Goal: Information Seeking & Learning: Learn about a topic

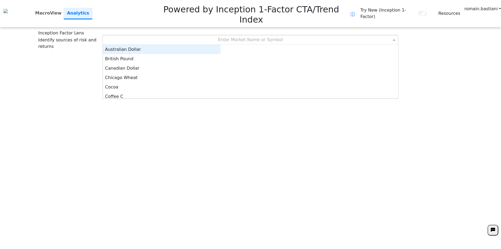
click at [259, 35] on div "Enter Market Name or Symbol" at bounding box center [250, 39] width 295 height 9
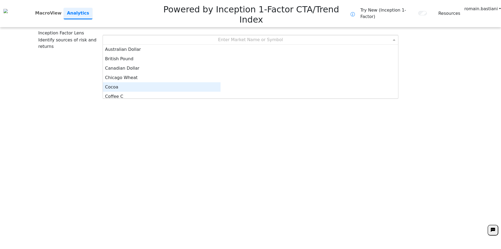
scroll to position [3, 0]
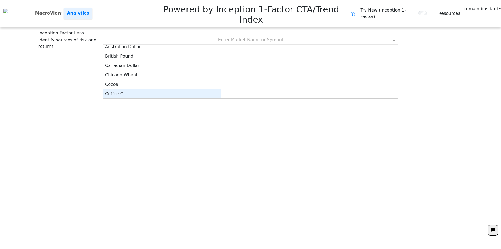
click at [221, 89] on div "Coffee C" at bounding box center [162, 93] width 118 height 9
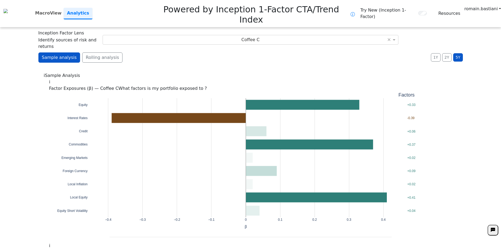
click at [146, 52] on div "Sample analysis Rolling analysis 1Y 2Y 5Y Daily Weekly Monthly" at bounding box center [250, 59] width 425 height 15
click at [432, 53] on button "1Y" at bounding box center [435, 57] width 9 height 8
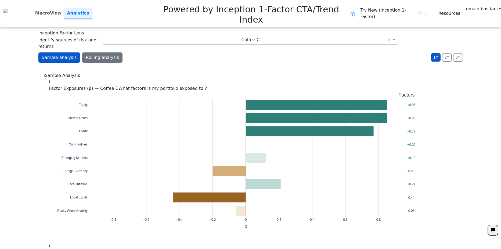
click at [95, 52] on button "Rolling analysis" at bounding box center [102, 57] width 40 height 10
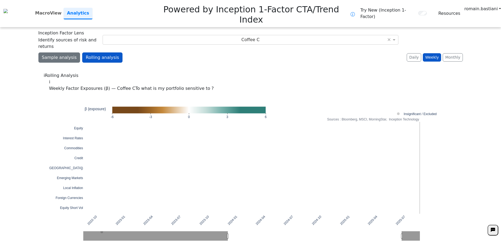
click at [53, 52] on button "Sample analysis" at bounding box center [59, 57] width 42 height 10
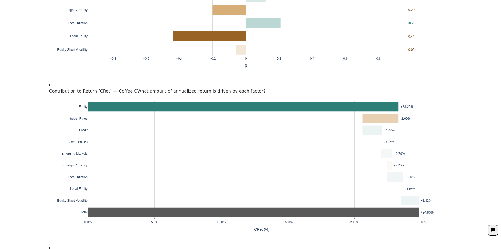
scroll to position [161, 0]
drag, startPoint x: 56, startPoint y: 63, endPoint x: 122, endPoint y: 66, distance: 65.9
click at [122, 66] on div "i Factor Exposures (β) — Coffee C What factors is my portfolio exposed to ? −0.…" at bounding box center [251, 157] width 414 height 480
click at [218, 81] on div "i Contribution to Return (CRet) — Coffee C What amount of annualized return is …" at bounding box center [250, 87] width 403 height 13
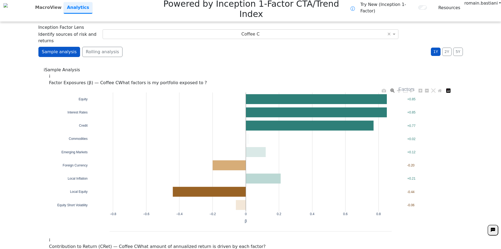
scroll to position [0, 0]
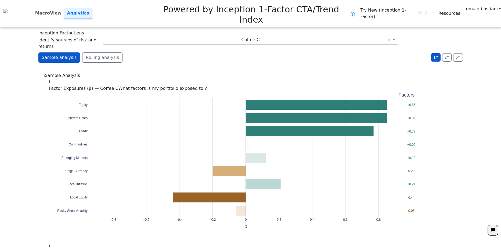
click at [249, 37] on span "Coffee C" at bounding box center [251, 39] width 18 height 5
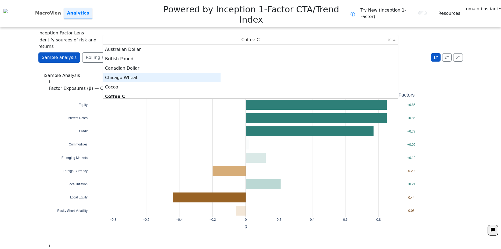
click at [216, 73] on div "Chicago Wheat" at bounding box center [162, 77] width 118 height 9
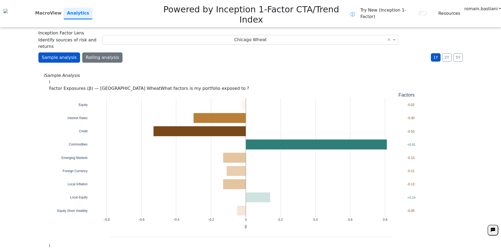
click at [90, 52] on button "Rolling analysis" at bounding box center [102, 57] width 40 height 10
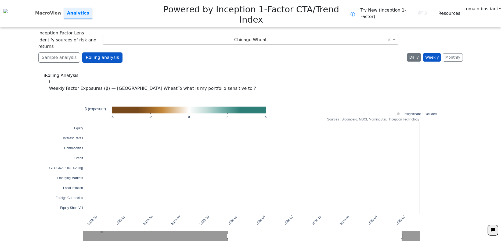
click at [416, 53] on button "Daily" at bounding box center [414, 57] width 14 height 8
click at [99, 92] on div "2022-10 2023-01 2023-04 2023-07 2023-10 2024-01 2024-04 2024-07 2024-10 2025-01…" at bounding box center [250, 171] width 403 height 159
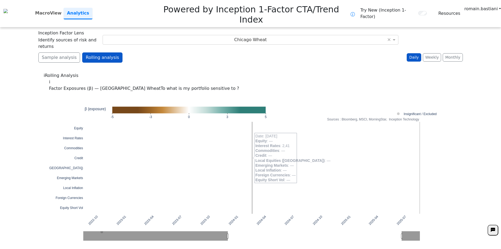
click at [259, 79] on div "i Factor Exposures (β) — [GEOGRAPHIC_DATA] Wheat To what is my portfolio sensit…" at bounding box center [250, 85] width 403 height 13
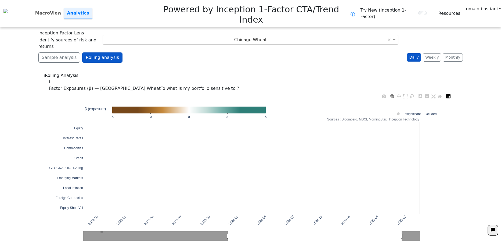
click at [76, 121] on div "2022-10 2023-01 2023-04 2023-07 2023-10 2024-01 2024-04 2024-07 2024-10 2025-01…" at bounding box center [250, 171] width 403 height 159
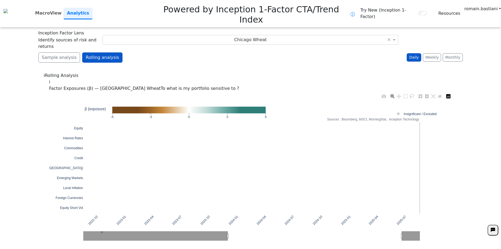
drag, startPoint x: 76, startPoint y: 121, endPoint x: 71, endPoint y: 121, distance: 4.9
click at [71, 121] on div "2022-10 2023-01 2023-04 2023-07 2023-10 2024-01 2024-04 2024-07 2024-10 2025-01…" at bounding box center [250, 171] width 403 height 159
drag, startPoint x: 223, startPoint y: 68, endPoint x: 152, endPoint y: 135, distance: 97.6
click at [192, 79] on div "i Factor Exposures (β) — [GEOGRAPHIC_DATA] Wheat To what is my portfolio sensit…" at bounding box center [250, 85] width 403 height 13
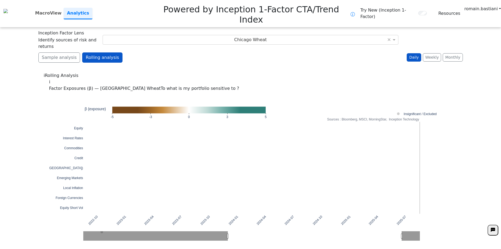
drag, startPoint x: 258, startPoint y: 58, endPoint x: 233, endPoint y: 56, distance: 24.5
drag, startPoint x: 233, startPoint y: 56, endPoint x: 208, endPoint y: 54, distance: 25.1
drag, startPoint x: 208, startPoint y: 54, endPoint x: 190, endPoint y: 52, distance: 18.4
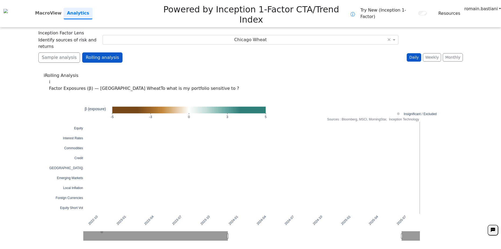
click at [190, 72] on div "i Rolling Analysis" at bounding box center [251, 75] width 414 height 6
drag, startPoint x: 190, startPoint y: 52, endPoint x: 173, endPoint y: 51, distance: 16.9
click at [174, 72] on div "i Rolling Analysis" at bounding box center [251, 75] width 414 height 6
drag, startPoint x: 249, startPoint y: 54, endPoint x: 223, endPoint y: 54, distance: 26.1
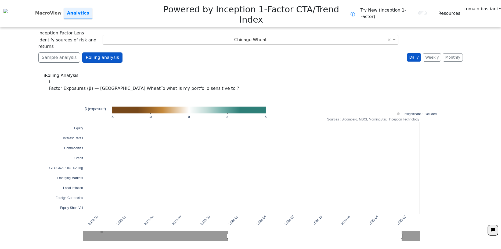
drag, startPoint x: 218, startPoint y: 56, endPoint x: 215, endPoint y: 58, distance: 2.9
drag, startPoint x: 215, startPoint y: 58, endPoint x: 185, endPoint y: 61, distance: 30.8
drag, startPoint x: 185, startPoint y: 61, endPoint x: 140, endPoint y: 60, distance: 44.6
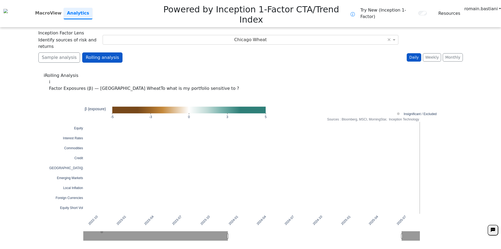
drag, startPoint x: 435, startPoint y: 21, endPoint x: 318, endPoint y: 41, distance: 118.8
click at [319, 52] on div "Sample analysis Rolling analysis 1Y 2Y 5Y Daily Weekly Monthly" at bounding box center [250, 59] width 425 height 15
drag, startPoint x: 318, startPoint y: 41, endPoint x: 249, endPoint y: 43, distance: 69.4
drag, startPoint x: 249, startPoint y: 43, endPoint x: 217, endPoint y: 44, distance: 32.0
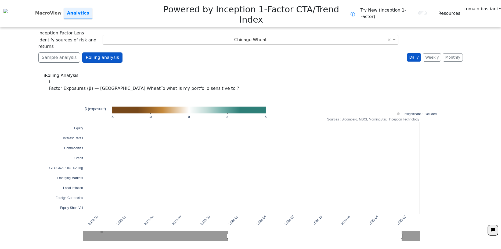
drag, startPoint x: 311, startPoint y: 54, endPoint x: 273, endPoint y: 54, distance: 38.7
drag, startPoint x: 273, startPoint y: 54, endPoint x: 248, endPoint y: 59, distance: 25.3
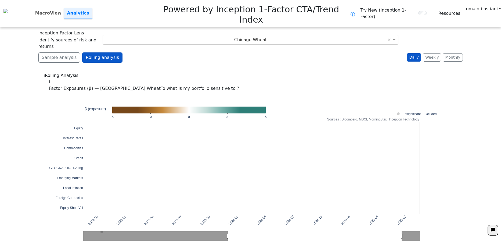
click at [209, 72] on div "i Rolling Analysis" at bounding box center [251, 75] width 414 height 6
drag, startPoint x: 209, startPoint y: 52, endPoint x: 180, endPoint y: 53, distance: 28.3
click at [180, 72] on div "i Rolling Analysis" at bounding box center [251, 75] width 414 height 6
drag, startPoint x: 188, startPoint y: 53, endPoint x: 165, endPoint y: 51, distance: 23.8
click at [165, 72] on div "i Rolling Analysis" at bounding box center [251, 75] width 414 height 6
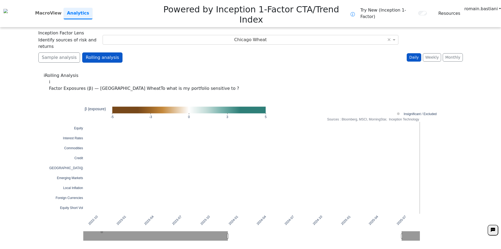
drag, startPoint x: 163, startPoint y: 31, endPoint x: 149, endPoint y: 34, distance: 14.8
click at [149, 52] on div "Sample analysis Rolling analysis 1Y 2Y 5Y Daily Weekly Monthly" at bounding box center [250, 59] width 425 height 15
drag, startPoint x: 149, startPoint y: 34, endPoint x: 312, endPoint y: 36, distance: 163.5
click at [312, 52] on div "Sample analysis Rolling analysis 1Y 2Y 5Y Daily Weekly Monthly" at bounding box center [250, 59] width 425 height 15
drag, startPoint x: 176, startPoint y: 53, endPoint x: 160, endPoint y: 43, distance: 18.4
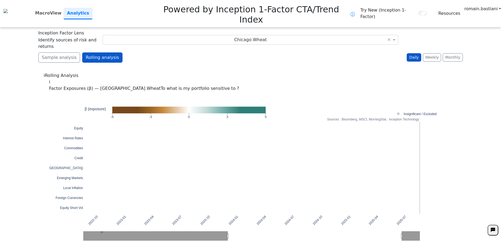
drag, startPoint x: 160, startPoint y: 44, endPoint x: 151, endPoint y: 42, distance: 8.8
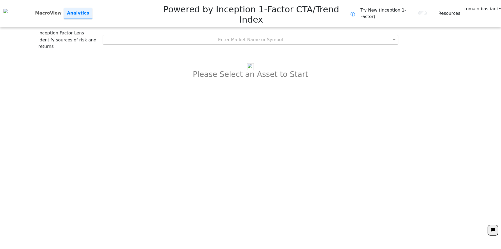
drag, startPoint x: 344, startPoint y: 60, endPoint x: 316, endPoint y: 71, distance: 30.8
click at [316, 71] on div "**********" at bounding box center [250, 124] width 501 height 249
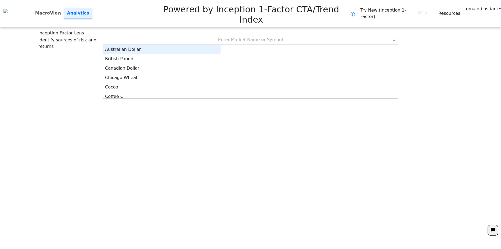
click at [250, 35] on div "Enter Market Name or Symbol" at bounding box center [250, 39] width 295 height 9
click at [221, 54] on div "British Pound" at bounding box center [162, 58] width 118 height 9
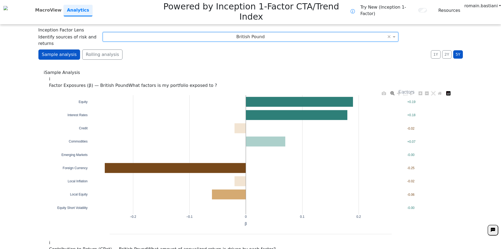
scroll to position [0, 0]
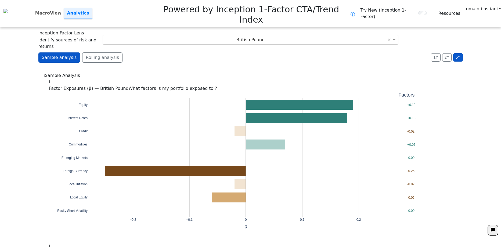
click at [293, 72] on div "i Sample Analysis" at bounding box center [251, 75] width 414 height 6
click at [227, 72] on div "i Sample Analysis" at bounding box center [251, 75] width 414 height 6
drag, startPoint x: 202, startPoint y: 40, endPoint x: 166, endPoint y: 38, distance: 36.1
click at [166, 52] on div "Sample analysis Rolling analysis 1Y 2Y 5Y Daily Weekly Monthly" at bounding box center [250, 59] width 425 height 15
drag, startPoint x: 226, startPoint y: 39, endPoint x: 175, endPoint y: 35, distance: 51.7
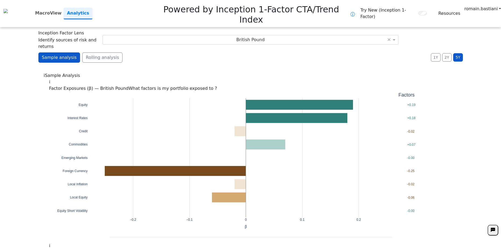
click at [175, 52] on div "Sample analysis Rolling analysis 1Y 2Y 5Y Daily Weekly Monthly" at bounding box center [250, 59] width 425 height 15
drag, startPoint x: 175, startPoint y: 35, endPoint x: 153, endPoint y: 35, distance: 21.8
click at [153, 52] on div "Sample analysis Rolling analysis 1Y 2Y 5Y Daily Weekly Monthly" at bounding box center [250, 59] width 425 height 15
click at [442, 30] on div "Inception Factor Lens Identify sources of risk and returns British Pound ×" at bounding box center [250, 40] width 425 height 20
click at [435, 30] on div "Inception Factor Lens Identify sources of risk and returns British Pound ×" at bounding box center [250, 40] width 425 height 20
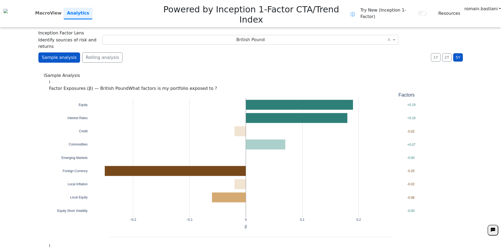
drag, startPoint x: 298, startPoint y: 33, endPoint x: 283, endPoint y: 36, distance: 15.1
click at [283, 52] on div "Sample analysis Rolling analysis 1Y 2Y 5Y Daily Weekly Monthly" at bounding box center [250, 59] width 425 height 15
drag, startPoint x: 367, startPoint y: 37, endPoint x: 333, endPoint y: 38, distance: 34.1
click at [333, 52] on div "Sample analysis Rolling analysis 1Y 2Y 5Y Daily Weekly Monthly" at bounding box center [250, 59] width 425 height 15
drag, startPoint x: 333, startPoint y: 38, endPoint x: 306, endPoint y: 36, distance: 26.4
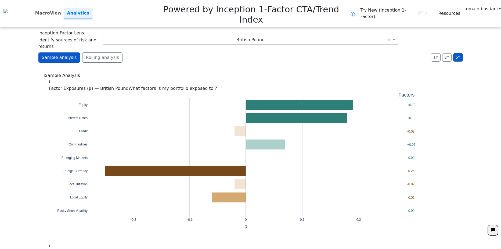
click at [306, 52] on div "Sample analysis Rolling analysis 1Y 2Y 5Y Daily Weekly Monthly" at bounding box center [250, 59] width 425 height 15
drag, startPoint x: 304, startPoint y: 36, endPoint x: 273, endPoint y: 35, distance: 30.9
click at [273, 52] on div "Sample analysis Rolling analysis 1Y 2Y 5Y Daily Weekly Monthly" at bounding box center [250, 59] width 425 height 15
drag, startPoint x: 273, startPoint y: 35, endPoint x: 224, endPoint y: 36, distance: 48.1
click at [224, 52] on div "Sample analysis Rolling analysis 1Y 2Y 5Y Daily Weekly Monthly" at bounding box center [250, 59] width 425 height 15
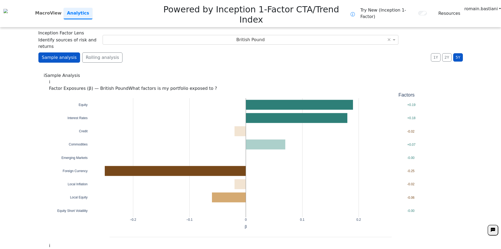
drag, startPoint x: 382, startPoint y: 34, endPoint x: 352, endPoint y: 36, distance: 29.9
click at [352, 52] on div "Sample analysis Rolling analysis 1Y 2Y 5Y Daily Weekly Monthly" at bounding box center [250, 59] width 425 height 15
click at [373, 52] on div "Sample analysis Rolling analysis 1Y 2Y 5Y Daily Weekly Monthly" at bounding box center [250, 59] width 425 height 15
drag, startPoint x: 373, startPoint y: 32, endPoint x: 320, endPoint y: 21, distance: 54.1
click at [320, 35] on div "British Pound ×" at bounding box center [251, 40] width 296 height 10
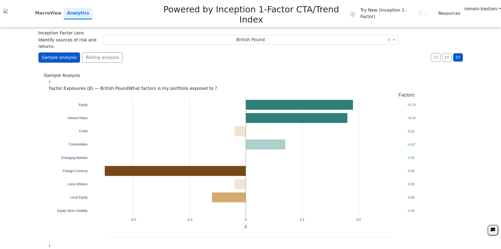
drag, startPoint x: 328, startPoint y: 25, endPoint x: 312, endPoint y: 31, distance: 17.4
click at [312, 52] on div "Sample analysis Rolling analysis 1Y 2Y 5Y Daily Weekly Monthly" at bounding box center [250, 59] width 425 height 15
drag, startPoint x: 366, startPoint y: 26, endPoint x: 343, endPoint y: 27, distance: 23.7
click at [343, 52] on div "Sample analysis Rolling analysis 1Y 2Y 5Y Daily Weekly Monthly" at bounding box center [250, 59] width 425 height 15
drag, startPoint x: 346, startPoint y: 30, endPoint x: 331, endPoint y: 31, distance: 14.8
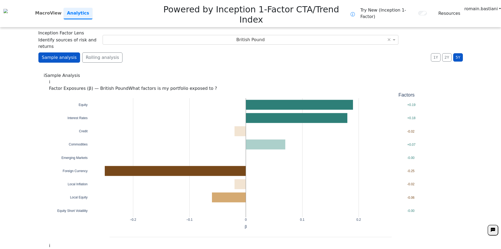
click at [331, 52] on div "Sample analysis Rolling analysis 1Y 2Y 5Y Daily Weekly Monthly" at bounding box center [250, 59] width 425 height 15
drag, startPoint x: 331, startPoint y: 31, endPoint x: 315, endPoint y: 33, distance: 16.8
click at [315, 52] on div "Sample analysis Rolling analysis 1Y 2Y 5Y Daily Weekly Monthly" at bounding box center [250, 59] width 425 height 15
drag, startPoint x: 315, startPoint y: 33, endPoint x: 278, endPoint y: 30, distance: 36.7
click at [278, 52] on div "Sample analysis Rolling analysis 1Y 2Y 5Y Daily Weekly Monthly" at bounding box center [250, 59] width 425 height 15
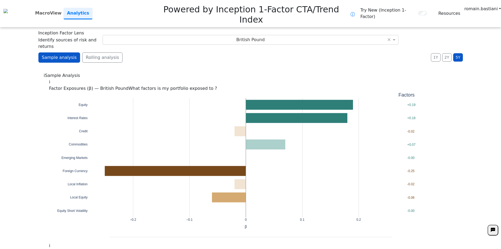
drag, startPoint x: 374, startPoint y: 30, endPoint x: 350, endPoint y: 34, distance: 24.1
click at [350, 52] on div "Sample analysis Rolling analysis 1Y 2Y 5Y Daily Weekly Monthly" at bounding box center [250, 59] width 425 height 15
click at [347, 52] on div "Sample analysis Rolling analysis 1Y 2Y 5Y Daily Weekly Monthly" at bounding box center [250, 59] width 425 height 15
drag, startPoint x: 347, startPoint y: 32, endPoint x: 260, endPoint y: 33, distance: 86.8
click at [260, 52] on div "Sample analysis Rolling analysis 1Y 2Y 5Y Daily Weekly Monthly" at bounding box center [250, 59] width 425 height 15
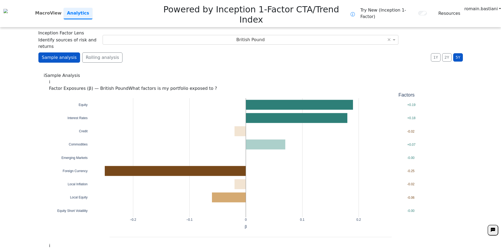
drag, startPoint x: 329, startPoint y: 34, endPoint x: 296, endPoint y: 38, distance: 32.7
click at [296, 52] on div "Sample analysis Rolling analysis 1Y 2Y 5Y Daily Weekly Monthly" at bounding box center [250, 59] width 425 height 15
drag, startPoint x: 296, startPoint y: 38, endPoint x: 240, endPoint y: 39, distance: 56.7
click at [240, 52] on div "Sample analysis Rolling analysis 1Y 2Y 5Y Daily Weekly Monthly" at bounding box center [250, 59] width 425 height 15
drag, startPoint x: 324, startPoint y: 30, endPoint x: 252, endPoint y: 35, distance: 72.5
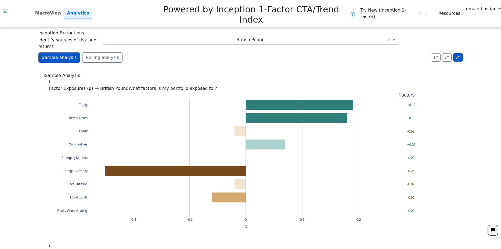
click at [252, 52] on div "Sample analysis Rolling analysis 1Y 2Y 5Y Daily Weekly Monthly" at bounding box center [250, 59] width 425 height 15
drag, startPoint x: 207, startPoint y: 37, endPoint x: 190, endPoint y: 40, distance: 17.2
click at [190, 52] on div "Sample analysis Rolling analysis 1Y 2Y 5Y Daily Weekly Monthly" at bounding box center [250, 59] width 425 height 15
drag, startPoint x: 333, startPoint y: 38, endPoint x: 300, endPoint y: 39, distance: 33.6
click at [300, 52] on div "Sample analysis Rolling analysis 1Y 2Y 5Y Daily Weekly Monthly" at bounding box center [250, 59] width 425 height 15
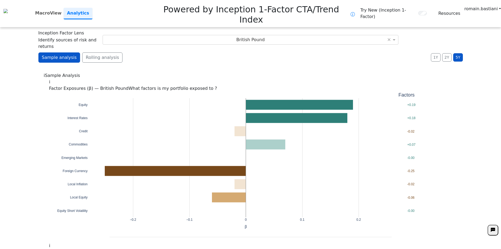
drag, startPoint x: 316, startPoint y: 34, endPoint x: 294, endPoint y: 35, distance: 22.6
click at [294, 52] on div "Sample analysis Rolling analysis 1Y 2Y 5Y Daily Weekly Monthly" at bounding box center [250, 59] width 425 height 15
drag, startPoint x: 295, startPoint y: 35, endPoint x: 275, endPoint y: 36, distance: 20.2
click at [275, 52] on div "Sample analysis Rolling analysis 1Y 2Y 5Y Daily Weekly Monthly" at bounding box center [250, 59] width 425 height 15
drag, startPoint x: 294, startPoint y: 35, endPoint x: 243, endPoint y: 39, distance: 50.7
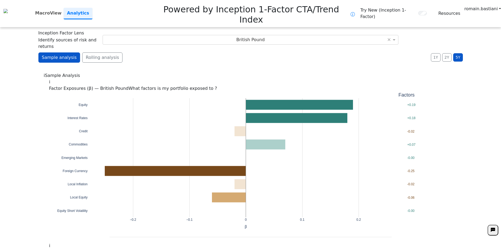
click at [243, 52] on div "Sample analysis Rolling analysis 1Y 2Y 5Y Daily Weekly Monthly" at bounding box center [250, 59] width 425 height 15
click at [254, 37] on span "British Pound" at bounding box center [251, 39] width 28 height 5
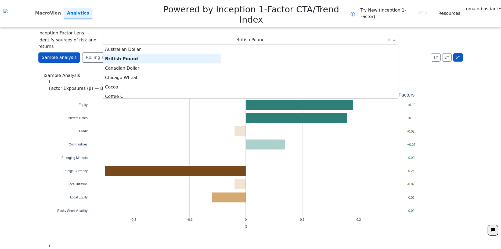
scroll to position [50, 114]
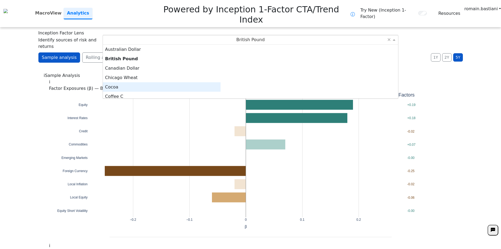
click at [201, 82] on div "Cocoa" at bounding box center [162, 86] width 118 height 9
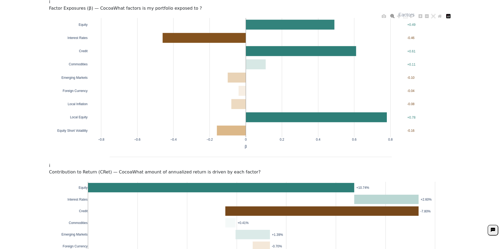
scroll to position [0, 0]
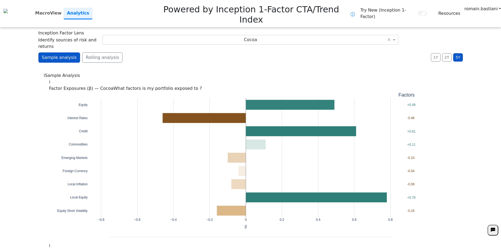
drag, startPoint x: 293, startPoint y: 30, endPoint x: 232, endPoint y: 39, distance: 62.2
click at [232, 52] on div "Sample analysis Rolling analysis 1Y 2Y 5Y Daily Weekly Monthly" at bounding box center [250, 59] width 425 height 15
click at [217, 52] on div "Sample analysis Rolling analysis 1Y 2Y 5Y Daily Weekly Monthly" at bounding box center [250, 59] width 425 height 15
click at [189, 52] on div "Sample analysis Rolling analysis 1Y 2Y 5Y Daily Weekly Monthly" at bounding box center [250, 59] width 425 height 15
drag, startPoint x: 190, startPoint y: 33, endPoint x: 178, endPoint y: 34, distance: 12.7
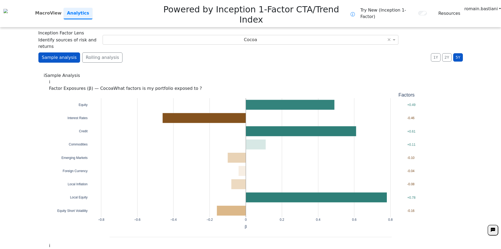
click at [178, 52] on div "Sample analysis Rolling analysis 1Y 2Y 5Y Daily Weekly Monthly" at bounding box center [250, 59] width 425 height 15
drag, startPoint x: 211, startPoint y: 36, endPoint x: 160, endPoint y: 35, distance: 51.4
click at [160, 52] on div "Sample analysis Rolling analysis 1Y 2Y 5Y Daily Weekly Monthly" at bounding box center [250, 59] width 425 height 15
drag, startPoint x: 311, startPoint y: 37, endPoint x: 237, endPoint y: 38, distance: 73.7
click at [237, 52] on div "Sample analysis Rolling analysis 1Y 2Y 5Y Daily Weekly Monthly" at bounding box center [250, 59] width 425 height 15
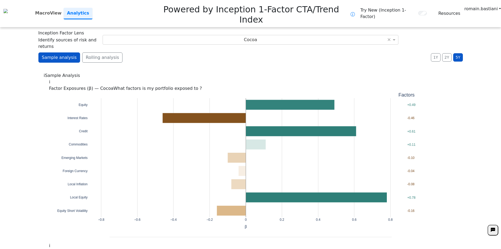
drag, startPoint x: 237, startPoint y: 38, endPoint x: 205, endPoint y: 40, distance: 32.0
click at [205, 52] on div "Sample analysis Rolling analysis 1Y 2Y 5Y Daily Weekly Monthly" at bounding box center [250, 59] width 425 height 15
drag, startPoint x: 205, startPoint y: 40, endPoint x: 168, endPoint y: 40, distance: 36.6
click at [168, 52] on div "Sample analysis Rolling analysis 1Y 2Y 5Y Daily Weekly Monthly" at bounding box center [250, 59] width 425 height 15
click at [328, 52] on div "Sample analysis Rolling analysis 1Y 2Y 5Y Daily Weekly Monthly" at bounding box center [250, 59] width 425 height 15
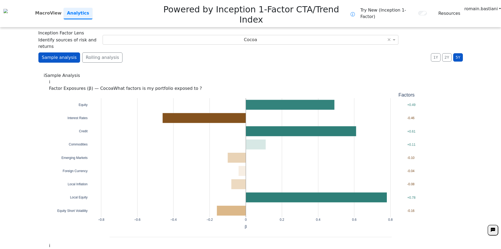
drag, startPoint x: 218, startPoint y: 41, endPoint x: 183, endPoint y: 41, distance: 34.7
click at [183, 52] on div "Sample analysis Rolling analysis 1Y 2Y 5Y Daily Weekly Monthly" at bounding box center [250, 59] width 425 height 15
drag, startPoint x: 251, startPoint y: 53, endPoint x: 219, endPoint y: 50, distance: 31.6
click at [219, 72] on div "i Sample Analysis" at bounding box center [251, 75] width 414 height 6
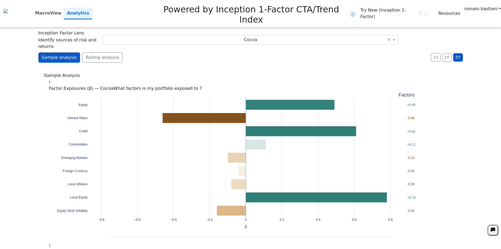
drag, startPoint x: 218, startPoint y: 51, endPoint x: 198, endPoint y: 52, distance: 19.7
click at [198, 72] on div "i Sample Analysis" at bounding box center [251, 75] width 414 height 6
drag, startPoint x: 198, startPoint y: 52, endPoint x: 186, endPoint y: 54, distance: 12.5
click at [186, 72] on div "i Sample Analysis" at bounding box center [251, 75] width 414 height 6
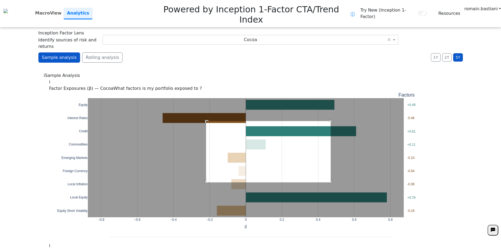
drag, startPoint x: 204, startPoint y: 103, endPoint x: 332, endPoint y: 165, distance: 142.1
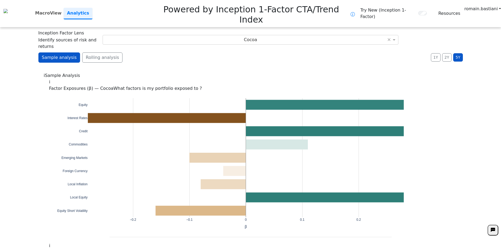
drag, startPoint x: 300, startPoint y: 50, endPoint x: 277, endPoint y: 54, distance: 23.0
drag, startPoint x: 277, startPoint y: 54, endPoint x: 229, endPoint y: 58, distance: 48.8
drag, startPoint x: 229, startPoint y: 59, endPoint x: 165, endPoint y: 59, distance: 63.5
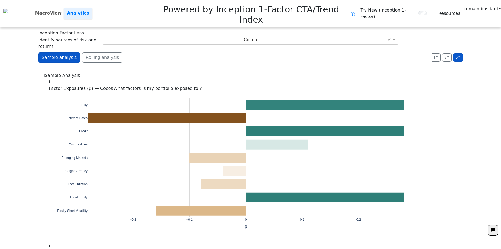
drag, startPoint x: 166, startPoint y: 56, endPoint x: 138, endPoint y: 57, distance: 28.0
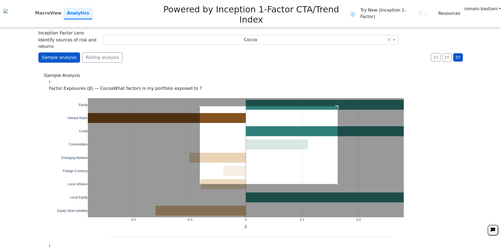
drag, startPoint x: 198, startPoint y: 88, endPoint x: 336, endPoint y: 166, distance: 158.3
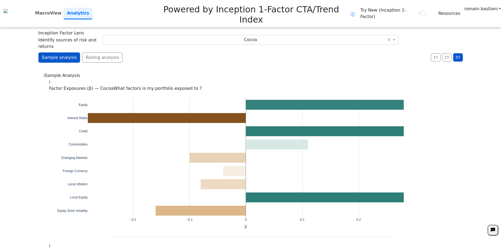
drag, startPoint x: 188, startPoint y: 55, endPoint x: 165, endPoint y: 53, distance: 23.3
click at [165, 72] on div "i Sample Analysis" at bounding box center [251, 75] width 414 height 6
drag, startPoint x: 165, startPoint y: 53, endPoint x: 149, endPoint y: 50, distance: 16.0
click at [149, 72] on div "i Sample Analysis" at bounding box center [251, 75] width 414 height 6
drag, startPoint x: 299, startPoint y: 52, endPoint x: 269, endPoint y: 51, distance: 29.9
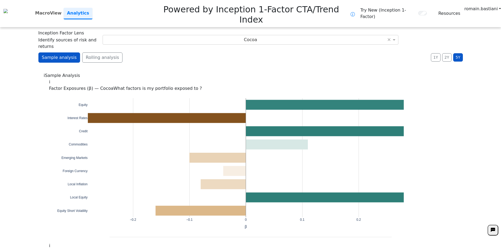
click at [269, 72] on div "i Sample Analysis" at bounding box center [251, 75] width 414 height 6
drag, startPoint x: 269, startPoint y: 51, endPoint x: 242, endPoint y: 53, distance: 27.2
click at [242, 72] on div "i Sample Analysis" at bounding box center [251, 75] width 414 height 6
drag, startPoint x: 242, startPoint y: 53, endPoint x: 221, endPoint y: 55, distance: 21.6
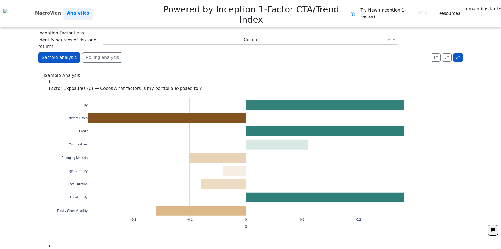
drag, startPoint x: 221, startPoint y: 55, endPoint x: 194, endPoint y: 54, distance: 26.6
click at [194, 72] on div "i Sample Analysis" at bounding box center [251, 75] width 414 height 6
drag, startPoint x: 194, startPoint y: 54, endPoint x: 172, endPoint y: 53, distance: 21.8
click at [172, 72] on div "i Sample Analysis" at bounding box center [251, 75] width 414 height 6
drag, startPoint x: 299, startPoint y: 53, endPoint x: 259, endPoint y: 52, distance: 39.5
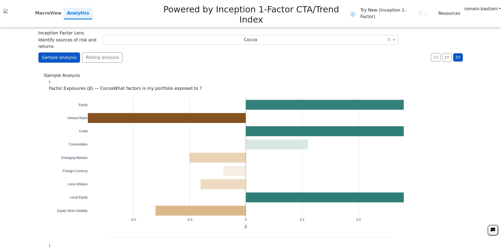
click at [259, 72] on div "i Sample Analysis" at bounding box center [251, 75] width 414 height 6
drag, startPoint x: 259, startPoint y: 52, endPoint x: 205, endPoint y: 53, distance: 54.6
drag, startPoint x: 205, startPoint y: 53, endPoint x: 160, endPoint y: 52, distance: 44.6
click at [160, 72] on div "i Sample Analysis" at bounding box center [251, 75] width 414 height 6
drag, startPoint x: 160, startPoint y: 52, endPoint x: 333, endPoint y: 52, distance: 172.3
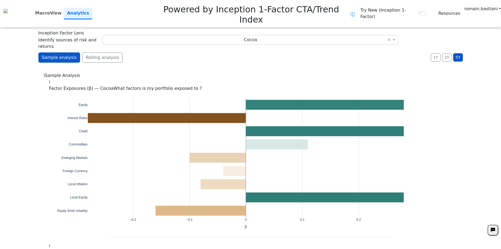
click at [333, 72] on div "i Sample Analysis" at bounding box center [251, 75] width 414 height 6
drag, startPoint x: 333, startPoint y: 52, endPoint x: 311, endPoint y: 50, distance: 22.1
click at [311, 72] on div "i Sample Analysis" at bounding box center [251, 75] width 414 height 6
drag, startPoint x: 295, startPoint y: 50, endPoint x: 231, endPoint y: 55, distance: 64.7
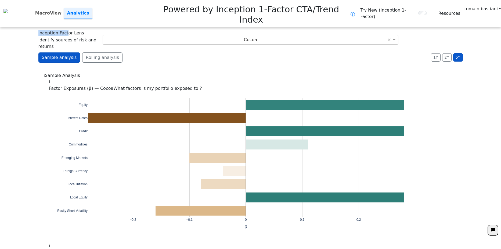
drag, startPoint x: 35, startPoint y: 15, endPoint x: 64, endPoint y: 17, distance: 29.1
click at [64, 17] on div "**********" at bounding box center [250, 124] width 501 height 249
drag, startPoint x: 82, startPoint y: 15, endPoint x: 38, endPoint y: 15, distance: 44.1
click at [38, 30] on div "Inception Factor Lens Identify sources of risk and returns" at bounding box center [68, 40] width 60 height 20
drag, startPoint x: 38, startPoint y: 15, endPoint x: 166, endPoint y: 34, distance: 129.7
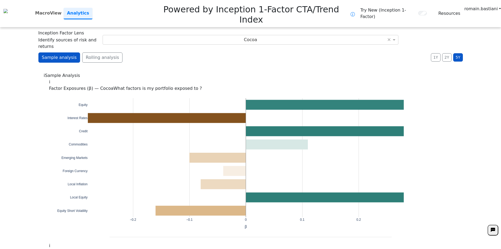
click at [166, 52] on div "Sample analysis Rolling analysis 1Y 2Y 5Y Daily Weekly Monthly" at bounding box center [250, 59] width 425 height 15
drag, startPoint x: 248, startPoint y: 42, endPoint x: 211, endPoint y: 43, distance: 37.4
drag, startPoint x: 211, startPoint y: 43, endPoint x: 190, endPoint y: 41, distance: 20.8
click at [190, 52] on div "Sample analysis Rolling analysis 1Y 2Y 5Y Daily Weekly Monthly" at bounding box center [250, 59] width 425 height 15
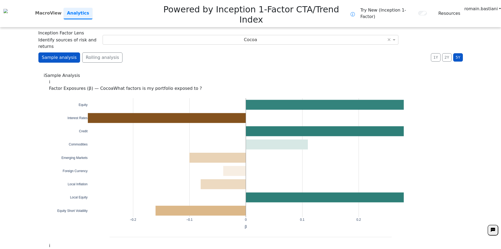
drag, startPoint x: 191, startPoint y: 42, endPoint x: 154, endPoint y: 45, distance: 37.7
drag, startPoint x: 154, startPoint y: 42, endPoint x: 129, endPoint y: 47, distance: 25.0
click at [129, 72] on div "i Sample Analysis" at bounding box center [251, 75] width 414 height 6
drag, startPoint x: 258, startPoint y: 51, endPoint x: 216, endPoint y: 47, distance: 42.5
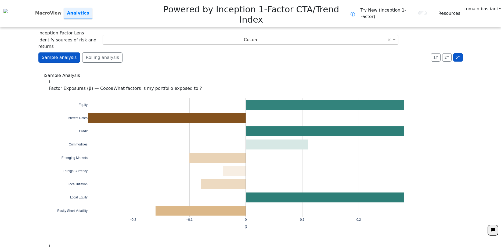
drag, startPoint x: 216, startPoint y: 47, endPoint x: 203, endPoint y: 48, distance: 13.5
click at [203, 72] on div "i Sample Analysis" at bounding box center [251, 75] width 414 height 6
drag, startPoint x: 203, startPoint y: 48, endPoint x: 180, endPoint y: 49, distance: 22.3
click at [180, 72] on div "i Sample Analysis" at bounding box center [251, 75] width 414 height 6
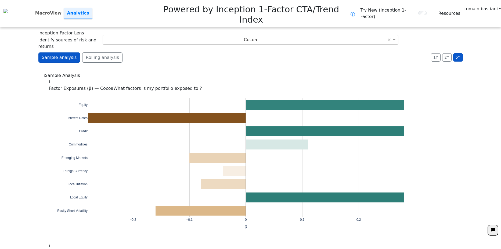
drag, startPoint x: 197, startPoint y: 42, endPoint x: 173, endPoint y: 41, distance: 23.7
click at [173, 52] on div "Sample analysis Rolling analysis 1Y 2Y 5Y Daily Weekly Monthly" at bounding box center [250, 59] width 425 height 15
drag, startPoint x: 310, startPoint y: 37, endPoint x: 259, endPoint y: 41, distance: 51.0
click at [259, 52] on div "Sample analysis Rolling analysis 1Y 2Y 5Y Daily Weekly Monthly" at bounding box center [250, 59] width 425 height 15
drag, startPoint x: 259, startPoint y: 41, endPoint x: 241, endPoint y: 40, distance: 18.0
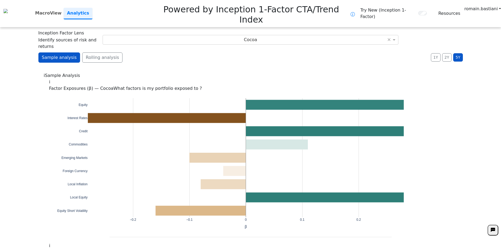
click at [241, 52] on div "Sample analysis Rolling analysis 1Y 2Y 5Y Daily Weekly Monthly" at bounding box center [250, 59] width 425 height 15
drag, startPoint x: 43, startPoint y: 113, endPoint x: 22, endPoint y: 115, distance: 21.3
click at [22, 115] on div "**********" at bounding box center [250, 124] width 501 height 249
drag, startPoint x: 251, startPoint y: 44, endPoint x: 220, endPoint y: 43, distance: 31.5
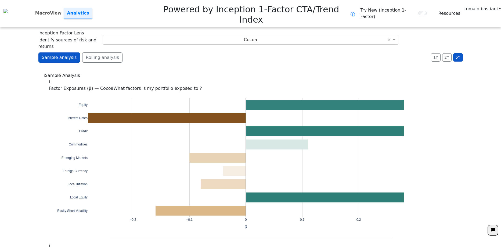
drag, startPoint x: 220, startPoint y: 43, endPoint x: 163, endPoint y: 45, distance: 57.3
drag, startPoint x: 248, startPoint y: 37, endPoint x: 209, endPoint y: 36, distance: 39.5
click at [209, 52] on div "Sample analysis Rolling analysis 1Y 2Y 5Y Daily Weekly Monthly" at bounding box center [250, 59] width 425 height 15
drag, startPoint x: 208, startPoint y: 37, endPoint x: 175, endPoint y: 35, distance: 33.2
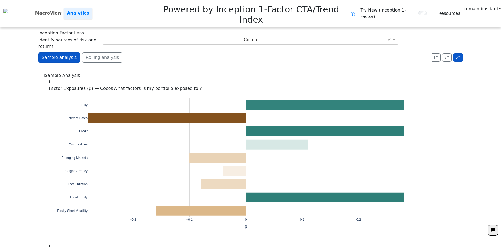
click at [175, 52] on div "Sample analysis Rolling analysis 1Y 2Y 5Y Daily Weekly Monthly" at bounding box center [250, 59] width 425 height 15
drag, startPoint x: 162, startPoint y: 36, endPoint x: 149, endPoint y: 33, distance: 13.5
click at [149, 52] on div "Sample analysis Rolling analysis 1Y 2Y 5Y Daily Weekly Monthly" at bounding box center [250, 59] width 425 height 15
drag, startPoint x: 146, startPoint y: 38, endPoint x: 137, endPoint y: 34, distance: 9.5
click at [137, 52] on div "Sample analysis Rolling analysis 1Y 2Y 5Y Daily Weekly Monthly" at bounding box center [250, 59] width 425 height 15
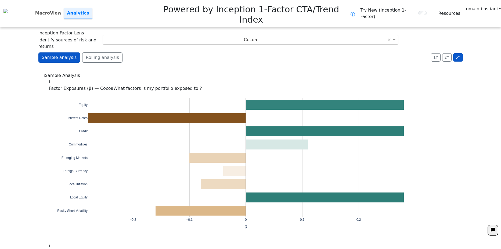
drag, startPoint x: 204, startPoint y: 28, endPoint x: 190, endPoint y: 32, distance: 14.6
click at [190, 52] on div "Sample analysis Rolling analysis 1Y 2Y 5Y Daily Weekly Monthly" at bounding box center [250, 59] width 425 height 15
drag, startPoint x: 187, startPoint y: 30, endPoint x: 163, endPoint y: 30, distance: 23.9
click at [163, 52] on div "Sample analysis Rolling analysis 1Y 2Y 5Y Daily Weekly Monthly" at bounding box center [250, 59] width 425 height 15
drag, startPoint x: 163, startPoint y: 30, endPoint x: 333, endPoint y: 30, distance: 169.6
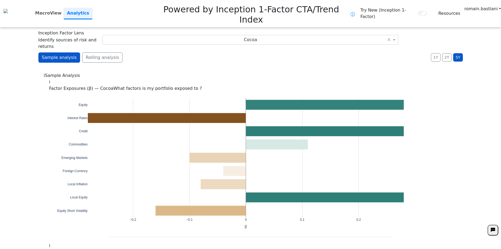
click at [333, 52] on div "Sample analysis Rolling analysis 1Y 2Y 5Y Daily Weekly Monthly" at bounding box center [250, 59] width 425 height 15
drag, startPoint x: 333, startPoint y: 30, endPoint x: 201, endPoint y: 32, distance: 132.3
click at [201, 52] on div "Sample analysis Rolling analysis 1Y 2Y 5Y Daily Weekly Monthly" at bounding box center [250, 59] width 425 height 15
drag, startPoint x: 201, startPoint y: 32, endPoint x: 168, endPoint y: 33, distance: 32.5
click at [168, 52] on div "Sample analysis Rolling analysis 1Y 2Y 5Y Daily Weekly Monthly" at bounding box center [250, 59] width 425 height 15
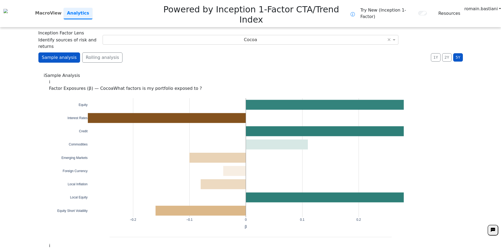
drag, startPoint x: 269, startPoint y: 31, endPoint x: 233, endPoint y: 30, distance: 36.0
click at [233, 52] on div "Sample analysis Rolling analysis 1Y 2Y 5Y Daily Weekly Monthly" at bounding box center [250, 59] width 425 height 15
drag, startPoint x: 233, startPoint y: 30, endPoint x: 186, endPoint y: 33, distance: 47.2
click at [186, 52] on div "Sample analysis Rolling analysis 1Y 2Y 5Y Daily Weekly Monthly" at bounding box center [250, 59] width 425 height 15
drag, startPoint x: 242, startPoint y: 28, endPoint x: 241, endPoint y: 26, distance: 2.8
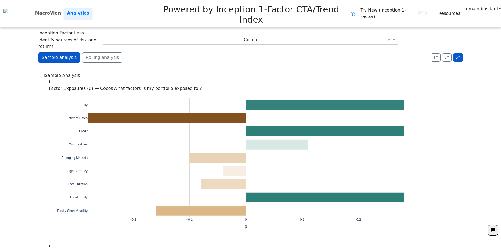
drag, startPoint x: 241, startPoint y: 26, endPoint x: 229, endPoint y: 31, distance: 13.6
click at [229, 52] on div "Sample analysis Rolling analysis 1Y 2Y 5Y Daily Weekly Monthly" at bounding box center [250, 59] width 425 height 15
drag, startPoint x: 315, startPoint y: 35, endPoint x: 276, endPoint y: 37, distance: 39.0
click at [276, 52] on div "Sample analysis Rolling analysis 1Y 2Y 5Y Daily Weekly Monthly" at bounding box center [250, 59] width 425 height 15
drag, startPoint x: 276, startPoint y: 37, endPoint x: 250, endPoint y: 41, distance: 26.2
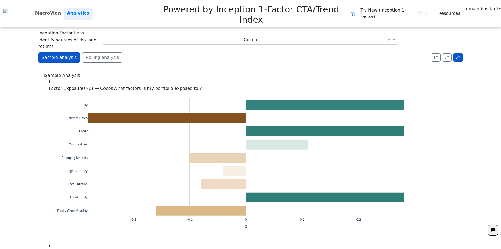
click at [250, 52] on div "Sample analysis Rolling analysis 1Y 2Y 5Y Daily Weekly Monthly" at bounding box center [250, 59] width 425 height 15
drag, startPoint x: 250, startPoint y: 41, endPoint x: 234, endPoint y: 40, distance: 16.7
click at [234, 52] on div "Sample analysis Rolling analysis 1Y 2Y 5Y Daily Weekly Monthly" at bounding box center [250, 59] width 425 height 15
drag, startPoint x: 234, startPoint y: 40, endPoint x: 200, endPoint y: 40, distance: 34.1
click at [200, 52] on div "Sample analysis Rolling analysis 1Y 2Y 5Y Daily Weekly Monthly" at bounding box center [250, 59] width 425 height 15
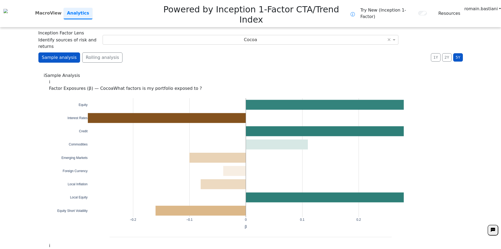
drag, startPoint x: 287, startPoint y: 39, endPoint x: 249, endPoint y: 41, distance: 38.5
click at [249, 52] on div "Sample analysis Rolling analysis 1Y 2Y 5Y Daily Weekly Monthly" at bounding box center [250, 59] width 425 height 15
drag, startPoint x: 249, startPoint y: 41, endPoint x: 197, endPoint y: 43, distance: 51.4
drag, startPoint x: 224, startPoint y: 36, endPoint x: 204, endPoint y: 35, distance: 20.0
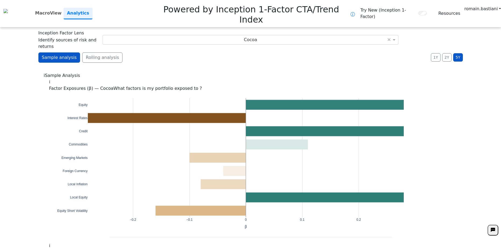
click at [204, 52] on div "Sample analysis Rolling analysis 1Y 2Y 5Y Daily Weekly Monthly" at bounding box center [250, 59] width 425 height 15
drag, startPoint x: 216, startPoint y: 34, endPoint x: 188, endPoint y: 35, distance: 27.4
click at [188, 52] on div "Sample analysis Rolling analysis 1Y 2Y 5Y Daily Weekly Monthly" at bounding box center [250, 59] width 425 height 15
drag, startPoint x: 188, startPoint y: 35, endPoint x: 174, endPoint y: 34, distance: 14.5
click at [174, 52] on div "Sample analysis Rolling analysis 1Y 2Y 5Y Daily Weekly Monthly" at bounding box center [250, 59] width 425 height 15
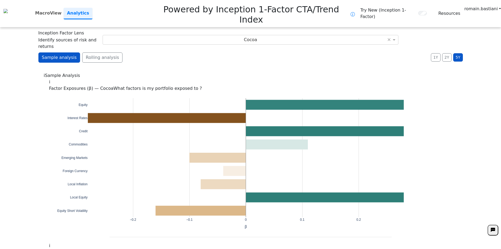
drag, startPoint x: 174, startPoint y: 34, endPoint x: 144, endPoint y: 34, distance: 29.3
drag, startPoint x: 144, startPoint y: 34, endPoint x: 334, endPoint y: 35, distance: 189.3
click at [334, 52] on div "Sample analysis Rolling analysis 1Y 2Y 5Y Daily Weekly Monthly" at bounding box center [250, 59] width 425 height 15
drag, startPoint x: 334, startPoint y: 35, endPoint x: 194, endPoint y: 38, distance: 140.1
click at [194, 52] on div "Sample analysis Rolling analysis 1Y 2Y 5Y Daily Weekly Monthly" at bounding box center [250, 59] width 425 height 15
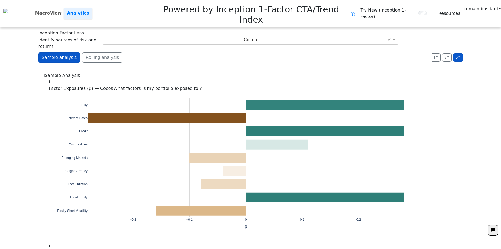
drag, startPoint x: 233, startPoint y: 34, endPoint x: 209, endPoint y: 36, distance: 24.3
click at [209, 52] on div "Sample analysis Rolling analysis 1Y 2Y 5Y Daily Weekly Monthly" at bounding box center [250, 59] width 425 height 15
drag, startPoint x: 368, startPoint y: 36, endPoint x: 348, endPoint y: 37, distance: 20.7
click at [348, 52] on div "Sample analysis Rolling analysis 1Y 2Y 5Y Daily Weekly Monthly" at bounding box center [250, 59] width 425 height 15
drag, startPoint x: 348, startPoint y: 37, endPoint x: 272, endPoint y: 37, distance: 75.3
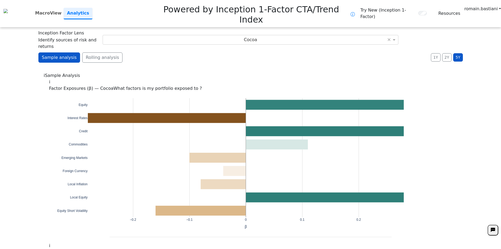
click at [272, 52] on div "Sample analysis Rolling analysis 1Y 2Y 5Y Daily Weekly Monthly" at bounding box center [250, 59] width 425 height 15
drag, startPoint x: 272, startPoint y: 37, endPoint x: 252, endPoint y: 38, distance: 20.8
click at [252, 52] on div "Sample analysis Rolling analysis 1Y 2Y 5Y Daily Weekly Monthly" at bounding box center [250, 59] width 425 height 15
drag, startPoint x: 358, startPoint y: 42, endPoint x: 293, endPoint y: 45, distance: 65.1
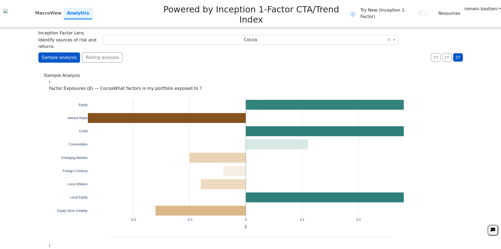
drag, startPoint x: 293, startPoint y: 45, endPoint x: 238, endPoint y: 48, distance: 54.9
click at [238, 72] on div "i Sample Analysis" at bounding box center [251, 75] width 414 height 6
drag, startPoint x: 238, startPoint y: 48, endPoint x: 192, endPoint y: 44, distance: 45.9
drag, startPoint x: 275, startPoint y: 36, endPoint x: 241, endPoint y: 40, distance: 33.6
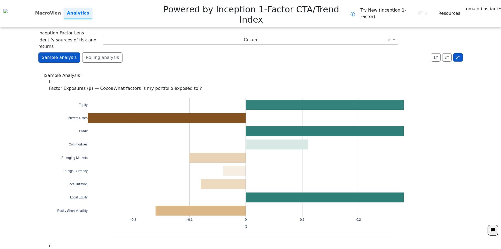
click at [241, 52] on div "Sample analysis Rolling analysis 1Y 2Y 5Y Daily Weekly Monthly" at bounding box center [250, 59] width 425 height 15
click at [64, 8] on link "MacroView" at bounding box center [48, 13] width 31 height 11
drag, startPoint x: 177, startPoint y: 36, endPoint x: 134, endPoint y: 34, distance: 43.1
click at [145, 52] on div "Sample analysis Rolling analysis 1Y 2Y 5Y Daily Weekly Monthly" at bounding box center [250, 59] width 425 height 15
drag, startPoint x: 195, startPoint y: 28, endPoint x: 142, endPoint y: 35, distance: 53.2
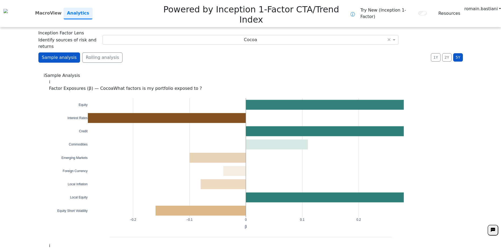
click at [142, 52] on div "Sample analysis Rolling analysis 1Y 2Y 5Y Daily Weekly Monthly" at bounding box center [250, 59] width 425 height 15
drag, startPoint x: 168, startPoint y: 38, endPoint x: 147, endPoint y: 38, distance: 20.7
click at [147, 52] on div "Sample analysis Rolling analysis 1Y 2Y 5Y Daily Weekly Monthly" at bounding box center [250, 59] width 425 height 15
drag, startPoint x: 329, startPoint y: 40, endPoint x: 236, endPoint y: 39, distance: 93.6
click at [236, 52] on div "Sample analysis Rolling analysis 1Y 2Y 5Y Daily Weekly Monthly" at bounding box center [250, 59] width 425 height 15
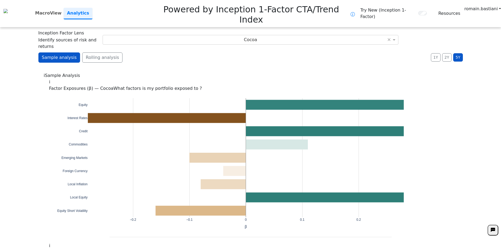
drag, startPoint x: 236, startPoint y: 39, endPoint x: 196, endPoint y: 36, distance: 40.2
click at [196, 52] on div "Sample analysis Rolling analysis 1Y 2Y 5Y Daily Weekly Monthly" at bounding box center [250, 59] width 425 height 15
drag, startPoint x: 182, startPoint y: 40, endPoint x: 155, endPoint y: 37, distance: 26.7
click at [155, 52] on div "Sample analysis Rolling analysis 1Y 2Y 5Y Daily Weekly Monthly" at bounding box center [250, 59] width 425 height 15
click at [247, 37] on span "Cocoa" at bounding box center [250, 39] width 13 height 5
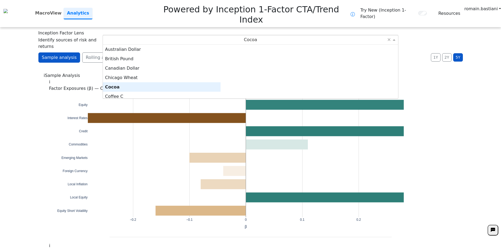
scroll to position [50, 114]
click at [147, 30] on div "Inception Factor Lens Identify sources of risk and returns Cocoa × Australian D…" at bounding box center [250, 40] width 425 height 20
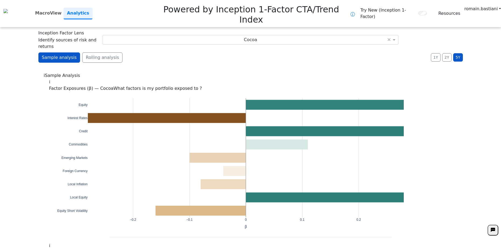
click at [63, 30] on span "Inception Factor Lens" at bounding box center [61, 33] width 46 height 6
click at [148, 52] on div "Sample analysis Rolling analysis 1Y 2Y 5Y Daily Weekly Monthly" at bounding box center [250, 59] width 425 height 15
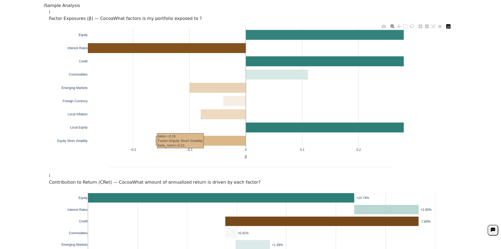
scroll to position [0, 0]
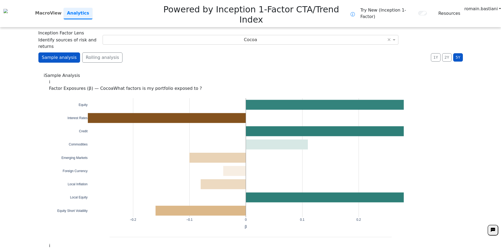
drag, startPoint x: 194, startPoint y: 38, endPoint x: 172, endPoint y: 36, distance: 22.4
click at [172, 52] on div "Sample analysis Rolling analysis 1Y 2Y 5Y Daily Weekly Monthly" at bounding box center [250, 59] width 425 height 15
drag, startPoint x: 172, startPoint y: 36, endPoint x: 159, endPoint y: 36, distance: 13.2
click at [159, 52] on div "Sample analysis Rolling analysis 1Y 2Y 5Y Daily Weekly Monthly" at bounding box center [250, 59] width 425 height 15
click at [90, 8] on link "Analytics" at bounding box center [78, 14] width 29 height 12
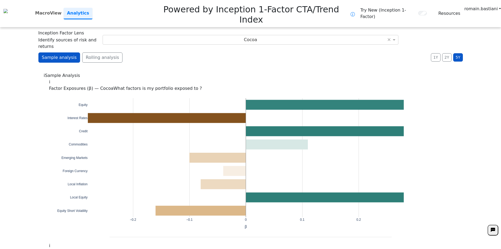
drag, startPoint x: 206, startPoint y: 42, endPoint x: 173, endPoint y: 33, distance: 34.1
click at [173, 52] on div "Sample analysis Rolling analysis 1Y 2Y 5Y Daily Weekly Monthly" at bounding box center [250, 59] width 425 height 15
drag, startPoint x: 173, startPoint y: 33, endPoint x: 135, endPoint y: 34, distance: 38.5
click at [135, 52] on div "Sample analysis Rolling analysis 1Y 2Y 5Y Daily Weekly Monthly" at bounding box center [250, 59] width 425 height 15
drag, startPoint x: 173, startPoint y: 36, endPoint x: 156, endPoint y: 37, distance: 17.0
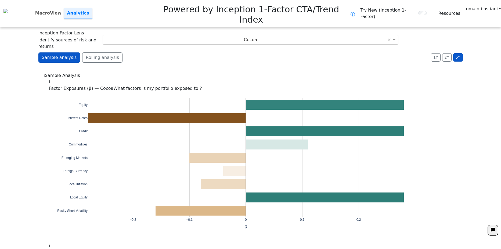
click at [156, 52] on div "Sample analysis Rolling analysis 1Y 2Y 5Y Daily Weekly Monthly" at bounding box center [250, 59] width 425 height 15
drag, startPoint x: 207, startPoint y: 36, endPoint x: 162, endPoint y: 34, distance: 45.2
click at [162, 52] on div "Sample analysis Rolling analysis 1Y 2Y 5Y Daily Weekly Monthly" at bounding box center [250, 59] width 425 height 15
drag, startPoint x: 162, startPoint y: 34, endPoint x: 119, endPoint y: 35, distance: 42.8
click at [119, 52] on div "Sample analysis Rolling analysis 1Y 2Y 5Y Daily Weekly Monthly" at bounding box center [250, 59] width 425 height 15
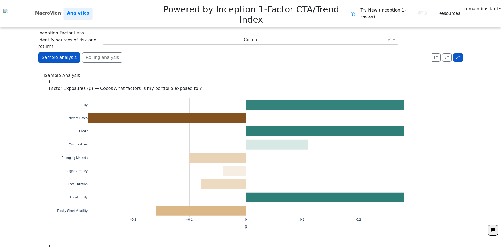
drag, startPoint x: 153, startPoint y: 36, endPoint x: 128, endPoint y: 32, distance: 25.0
click at [128, 52] on div "Sample analysis Rolling analysis 1Y 2Y 5Y Daily Weekly Monthly" at bounding box center [250, 59] width 425 height 15
drag, startPoint x: 128, startPoint y: 32, endPoint x: 134, endPoint y: 24, distance: 9.6
click at [134, 30] on div "Inception Factor Lens Identify sources of risk and returns Cocoa ×" at bounding box center [250, 40] width 425 height 20
drag, startPoint x: 244, startPoint y: 38, endPoint x: 193, endPoint y: 35, distance: 51.5
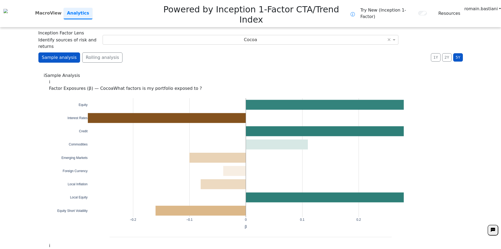
click at [193, 52] on div "Sample analysis Rolling analysis 1Y 2Y 5Y Daily Weekly Monthly" at bounding box center [250, 59] width 425 height 15
drag, startPoint x: 193, startPoint y: 35, endPoint x: 153, endPoint y: 34, distance: 40.1
click at [153, 52] on div "Sample analysis Rolling analysis 1Y 2Y 5Y Daily Weekly Monthly" at bounding box center [250, 59] width 425 height 15
drag, startPoint x: 152, startPoint y: 34, endPoint x: 137, endPoint y: 28, distance: 16.9
click at [137, 52] on div "Sample analysis Rolling analysis 1Y 2Y 5Y Daily Weekly Monthly" at bounding box center [250, 59] width 425 height 15
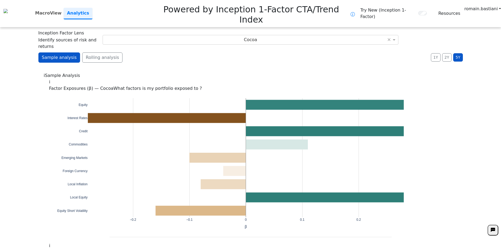
drag, startPoint x: 179, startPoint y: 36, endPoint x: 164, endPoint y: 31, distance: 16.2
click at [164, 52] on div "Sample analysis Rolling analysis 1Y 2Y 5Y Daily Weekly Monthly" at bounding box center [250, 59] width 425 height 15
drag, startPoint x: 167, startPoint y: 33, endPoint x: 152, endPoint y: 34, distance: 15.1
click at [152, 52] on div "Sample analysis Rolling analysis 1Y 2Y 5Y Daily Weekly Monthly" at bounding box center [250, 59] width 425 height 15
drag, startPoint x: 184, startPoint y: 33, endPoint x: 152, endPoint y: 32, distance: 31.7
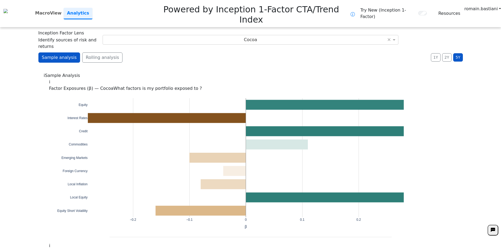
click at [152, 52] on div "Sample analysis Rolling analysis 1Y 2Y 5Y Daily Weekly Monthly" at bounding box center [250, 59] width 425 height 15
drag, startPoint x: 152, startPoint y: 32, endPoint x: 133, endPoint y: 28, distance: 20.2
click at [133, 52] on div "Sample analysis Rolling analysis 1Y 2Y 5Y Daily Weekly Monthly" at bounding box center [250, 59] width 425 height 15
drag, startPoint x: 297, startPoint y: 36, endPoint x: 248, endPoint y: 38, distance: 49.2
click at [248, 52] on div "Sample analysis Rolling analysis 1Y 2Y 5Y Daily Weekly Monthly" at bounding box center [250, 59] width 425 height 15
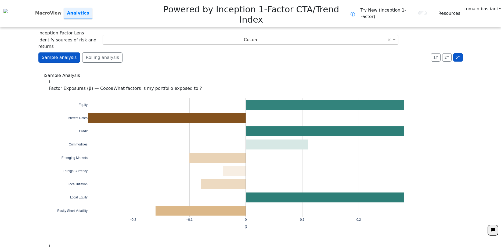
drag, startPoint x: 247, startPoint y: 38, endPoint x: 193, endPoint y: 37, distance: 54.3
click at [193, 52] on div "Sample analysis Rolling analysis 1Y 2Y 5Y Daily Weekly Monthly" at bounding box center [250, 59] width 425 height 15
drag, startPoint x: 193, startPoint y: 40, endPoint x: 170, endPoint y: 38, distance: 23.0
click at [170, 52] on div "Sample analysis Rolling analysis 1Y 2Y 5Y Daily Weekly Monthly" at bounding box center [250, 59] width 425 height 15
drag, startPoint x: 170, startPoint y: 38, endPoint x: 159, endPoint y: 35, distance: 11.8
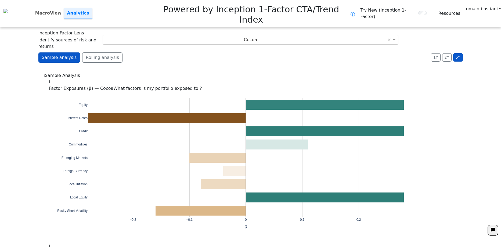
click at [159, 52] on div "Sample analysis Rolling analysis 1Y 2Y 5Y Daily Weekly Monthly" at bounding box center [250, 59] width 425 height 15
drag, startPoint x: 159, startPoint y: 35, endPoint x: 144, endPoint y: 37, distance: 14.9
click at [144, 52] on div "Sample analysis Rolling analysis 1Y 2Y 5Y Daily Weekly Monthly" at bounding box center [250, 59] width 425 height 15
drag, startPoint x: 278, startPoint y: 30, endPoint x: 215, endPoint y: 37, distance: 62.7
click at [215, 52] on div "Sample analysis Rolling analysis 1Y 2Y 5Y Daily Weekly Monthly" at bounding box center [250, 59] width 425 height 15
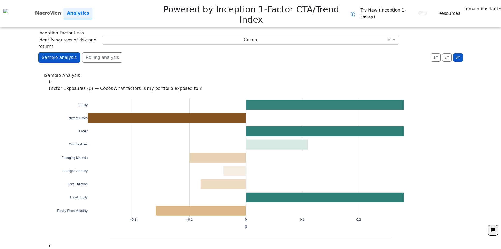
drag, startPoint x: 304, startPoint y: 34, endPoint x: 251, endPoint y: 37, distance: 52.8
click at [252, 52] on div "Sample analysis Rolling analysis 1Y 2Y 5Y Daily Weekly Monthly" at bounding box center [250, 59] width 425 height 15
drag, startPoint x: 251, startPoint y: 37, endPoint x: 212, endPoint y: 34, distance: 39.3
click at [212, 52] on div "Sample analysis Rolling analysis 1Y 2Y 5Y Daily Weekly Monthly" at bounding box center [250, 59] width 425 height 15
drag, startPoint x: 161, startPoint y: 36, endPoint x: 121, endPoint y: 35, distance: 40.1
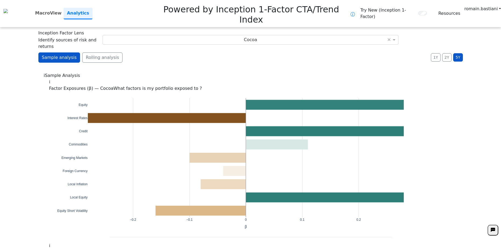
click at [121, 52] on div "Sample analysis Rolling analysis 1Y 2Y 5Y Daily Weekly Monthly" at bounding box center [250, 59] width 425 height 15
drag, startPoint x: 194, startPoint y: 31, endPoint x: 159, endPoint y: 32, distance: 34.5
click at [159, 52] on div "Sample analysis Rolling analysis 1Y 2Y 5Y Daily Weekly Monthly" at bounding box center [250, 59] width 425 height 15
drag, startPoint x: 381, startPoint y: 32, endPoint x: 308, endPoint y: 34, distance: 73.7
click at [308, 52] on div "Sample analysis Rolling analysis 1Y 2Y 5Y Daily Weekly Monthly" at bounding box center [250, 59] width 425 height 15
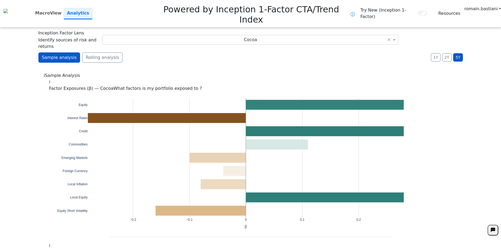
drag, startPoint x: 306, startPoint y: 34, endPoint x: 288, endPoint y: 34, distance: 18.3
click at [288, 52] on div "Sample analysis Rolling analysis 1Y 2Y 5Y Daily Weekly Monthly" at bounding box center [250, 59] width 425 height 15
drag, startPoint x: 288, startPoint y: 34, endPoint x: 270, endPoint y: 34, distance: 17.5
click at [270, 52] on div "Sample analysis Rolling analysis 1Y 2Y 5Y Daily Weekly Monthly" at bounding box center [250, 59] width 425 height 15
click at [445, 53] on button "2Y" at bounding box center [447, 57] width 9 height 8
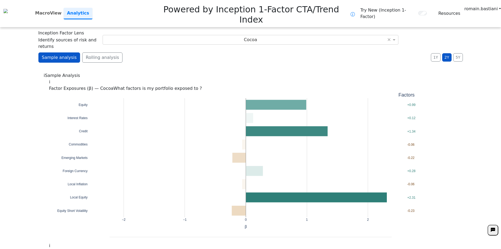
drag, startPoint x: 336, startPoint y: 34, endPoint x: 301, endPoint y: 37, distance: 35.3
click at [301, 52] on div "Sample analysis Rolling analysis 1Y 2Y 5Y Daily Weekly Monthly" at bounding box center [250, 59] width 425 height 15
drag, startPoint x: 323, startPoint y: 34, endPoint x: 277, endPoint y: 33, distance: 46.5
click at [277, 52] on div "Sample analysis Rolling analysis 1Y 2Y 5Y Daily Weekly Monthly" at bounding box center [250, 59] width 425 height 15
drag, startPoint x: 277, startPoint y: 33, endPoint x: 249, endPoint y: 34, distance: 27.7
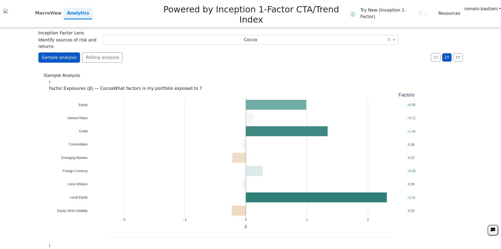
click at [249, 52] on div "Sample analysis Rolling analysis 1Y 2Y 5Y Daily Weekly Monthly" at bounding box center [250, 59] width 425 height 15
click at [457, 53] on button "5Y" at bounding box center [458, 57] width 9 height 8
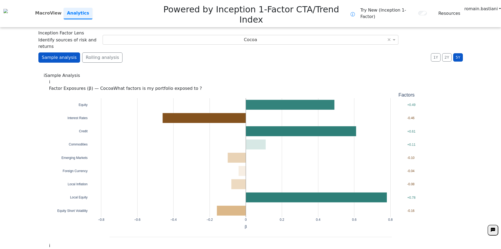
drag, startPoint x: 325, startPoint y: 36, endPoint x: 253, endPoint y: 35, distance: 71.2
click at [253, 52] on div "Sample analysis Rolling analysis 1Y 2Y 5Y Daily Weekly Monthly" at bounding box center [250, 59] width 425 height 15
drag, startPoint x: 253, startPoint y: 35, endPoint x: 193, endPoint y: 37, distance: 60.3
click at [193, 52] on div "Sample analysis Rolling analysis 1Y 2Y 5Y Daily Weekly Monthly" at bounding box center [250, 59] width 425 height 15
drag, startPoint x: 193, startPoint y: 37, endPoint x: 158, endPoint y: 36, distance: 35.0
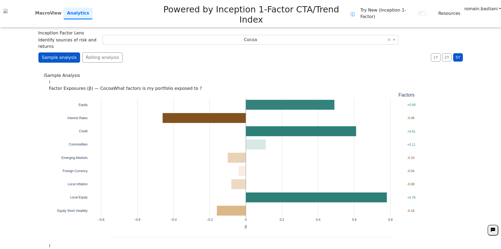
click at [158, 52] on div "Sample analysis Rolling analysis 1Y 2Y 5Y Daily Weekly Monthly" at bounding box center [250, 59] width 425 height 15
drag, startPoint x: 158, startPoint y: 36, endPoint x: 147, endPoint y: 36, distance: 11.6
click at [147, 52] on div "Sample analysis Rolling analysis 1Y 2Y 5Y Daily Weekly Monthly" at bounding box center [250, 59] width 425 height 15
click at [446, 53] on button "2Y" at bounding box center [447, 57] width 9 height 8
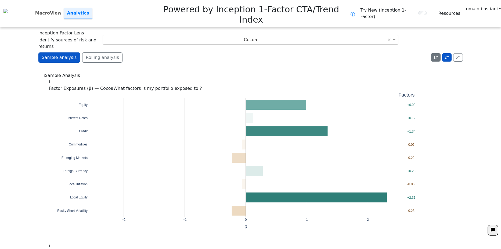
click at [435, 53] on button "1Y" at bounding box center [435, 57] width 9 height 8
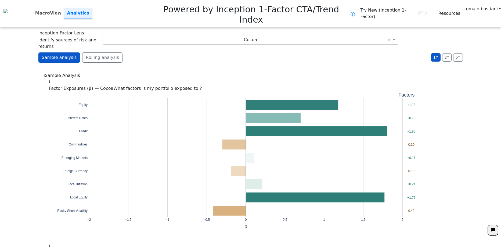
drag, startPoint x: 317, startPoint y: 33, endPoint x: 275, endPoint y: 41, distance: 42.4
click at [275, 52] on div "Sample analysis Rolling analysis 1Y 2Y 5Y Daily Weekly Monthly" at bounding box center [250, 59] width 425 height 15
drag, startPoint x: 273, startPoint y: 41, endPoint x: 242, endPoint y: 40, distance: 30.7
click at [242, 52] on div "Sample analysis Rolling analysis 1Y 2Y 5Y Daily Weekly Monthly" at bounding box center [250, 59] width 425 height 15
drag, startPoint x: 239, startPoint y: 39, endPoint x: 197, endPoint y: 40, distance: 41.7
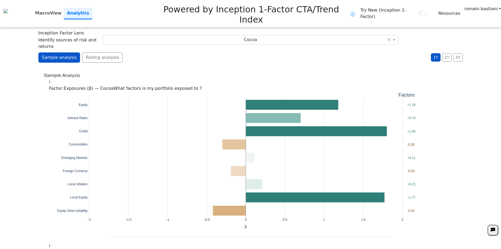
click at [197, 52] on div "Sample analysis Rolling analysis 1Y 2Y 5Y Daily Weekly Monthly" at bounding box center [250, 59] width 425 height 15
click at [97, 52] on button "Rolling analysis" at bounding box center [102, 57] width 40 height 10
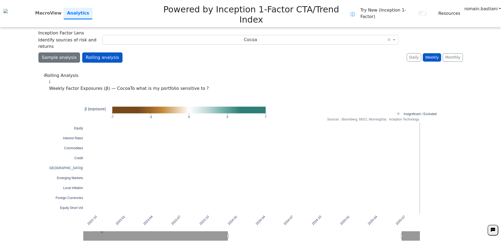
click at [57, 52] on button "Sample analysis" at bounding box center [59, 57] width 42 height 10
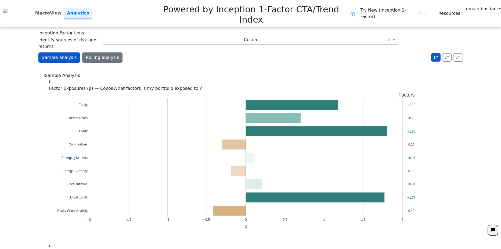
click at [91, 52] on button "Rolling analysis" at bounding box center [102, 57] width 40 height 10
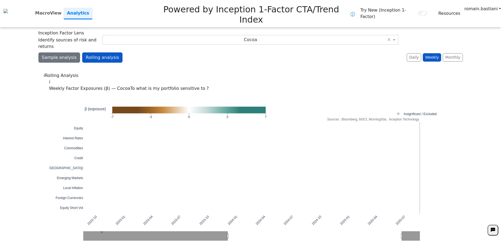
click at [60, 52] on button "Sample analysis" at bounding box center [59, 57] width 42 height 10
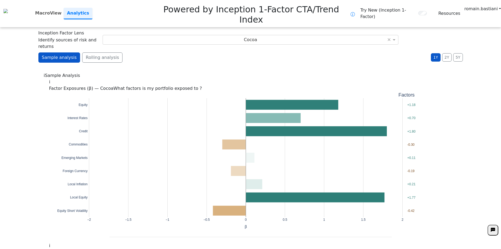
drag, startPoint x: 102, startPoint y: 44, endPoint x: 82, endPoint y: 44, distance: 20.2
click at [85, 52] on button "Rolling analysis" at bounding box center [102, 57] width 40 height 10
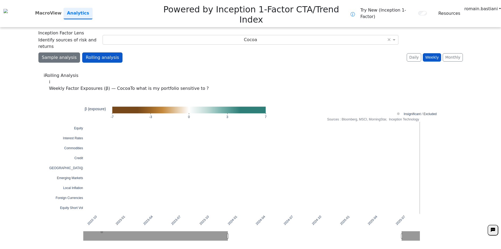
click at [59, 52] on button "Sample analysis" at bounding box center [59, 57] width 42 height 10
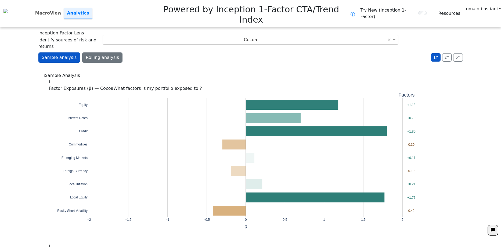
click at [92, 52] on button "Rolling analysis" at bounding box center [102, 57] width 40 height 10
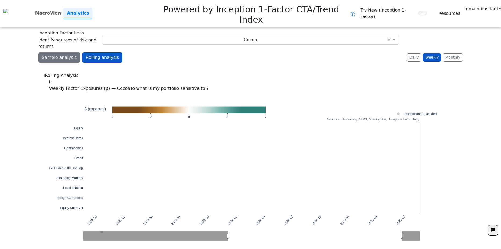
click at [60, 52] on button "Sample analysis" at bounding box center [59, 57] width 42 height 10
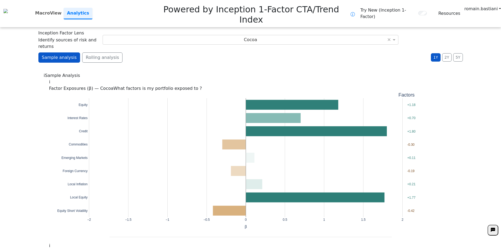
drag, startPoint x: 158, startPoint y: 38, endPoint x: 133, endPoint y: 39, distance: 24.7
click at [133, 52] on div "Sample analysis Rolling analysis 1Y 2Y 5Y Daily Weekly Monthly" at bounding box center [250, 59] width 425 height 15
drag, startPoint x: 150, startPoint y: 36, endPoint x: 128, endPoint y: 37, distance: 22.1
click at [128, 52] on div "Sample analysis Rolling analysis 1Y 2Y 5Y Daily Weekly Monthly" at bounding box center [250, 59] width 425 height 15
drag, startPoint x: 192, startPoint y: 35, endPoint x: 162, endPoint y: 35, distance: 29.3
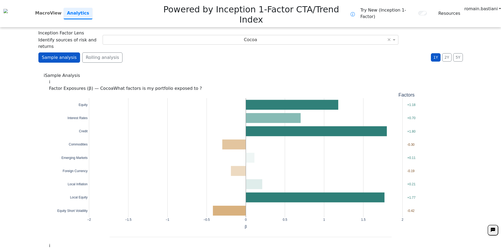
click at [162, 52] on div "Sample analysis Rolling analysis 1Y 2Y 5Y Daily Weekly Monthly" at bounding box center [250, 59] width 425 height 15
drag, startPoint x: 162, startPoint y: 35, endPoint x: 141, endPoint y: 35, distance: 21.0
click at [141, 52] on div "Sample analysis Rolling analysis 1Y 2Y 5Y Daily Weekly Monthly" at bounding box center [250, 59] width 425 height 15
drag, startPoint x: 141, startPoint y: 35, endPoint x: 133, endPoint y: 34, distance: 7.9
click at [133, 52] on div "Sample analysis Rolling analysis 1Y 2Y 5Y Daily Weekly Monthly" at bounding box center [250, 59] width 425 height 15
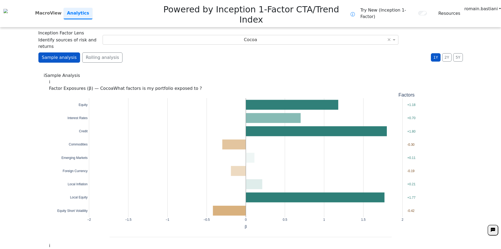
drag, startPoint x: 185, startPoint y: 34, endPoint x: 150, endPoint y: 34, distance: 35.0
click at [151, 52] on div "Sample analysis Rolling analysis 1Y 2Y 5Y Daily Weekly Monthly" at bounding box center [250, 59] width 425 height 15
drag, startPoint x: 246, startPoint y: 39, endPoint x: 217, endPoint y: 35, distance: 29.2
click at [217, 52] on div "Sample analysis Rolling analysis 1Y 2Y 5Y Daily Weekly Monthly" at bounding box center [250, 59] width 425 height 15
drag, startPoint x: 216, startPoint y: 35, endPoint x: 189, endPoint y: 37, distance: 27.5
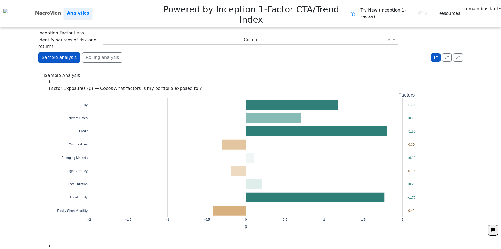
click at [189, 52] on div "Sample analysis Rolling analysis 1Y 2Y 5Y Daily Weekly Monthly" at bounding box center [250, 59] width 425 height 15
drag, startPoint x: 190, startPoint y: 38, endPoint x: 171, endPoint y: 37, distance: 18.9
click at [171, 52] on div "Sample analysis Rolling analysis 1Y 2Y 5Y Daily Weekly Monthly" at bounding box center [250, 59] width 425 height 15
drag, startPoint x: 171, startPoint y: 37, endPoint x: 159, endPoint y: 35, distance: 12.7
click at [159, 52] on div "Sample analysis Rolling analysis 1Y 2Y 5Y Daily Weekly Monthly" at bounding box center [250, 59] width 425 height 15
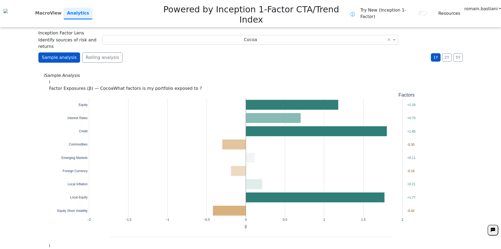
drag, startPoint x: 159, startPoint y: 35, endPoint x: 145, endPoint y: 34, distance: 13.8
click at [145, 52] on div "Sample analysis Rolling analysis 1Y 2Y 5Y Daily Weekly Monthly" at bounding box center [250, 59] width 425 height 15
drag, startPoint x: 289, startPoint y: 36, endPoint x: 238, endPoint y: 36, distance: 51.1
click at [238, 52] on div "Sample analysis Rolling analysis 1Y 2Y 5Y Daily Weekly Monthly" at bounding box center [250, 59] width 425 height 15
drag, startPoint x: 238, startPoint y: 36, endPoint x: 214, endPoint y: 37, distance: 24.2
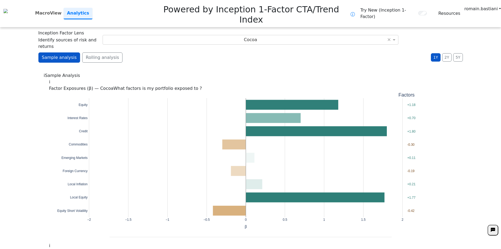
click at [214, 52] on div "Sample analysis Rolling analysis 1Y 2Y 5Y Daily Weekly Monthly" at bounding box center [250, 59] width 425 height 15
drag, startPoint x: 291, startPoint y: 38, endPoint x: 276, endPoint y: 38, distance: 15.6
click at [276, 52] on div "Sample analysis Rolling analysis 1Y 2Y 5Y Daily Weekly Monthly" at bounding box center [250, 59] width 425 height 15
drag, startPoint x: 276, startPoint y: 38, endPoint x: 251, endPoint y: 40, distance: 24.8
click at [251, 52] on div "Sample analysis Rolling analysis 1Y 2Y 5Y Daily Weekly Monthly" at bounding box center [250, 59] width 425 height 15
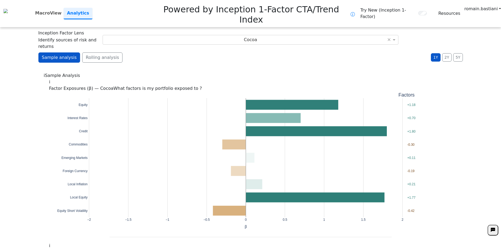
drag, startPoint x: 307, startPoint y: 33, endPoint x: 253, endPoint y: 35, distance: 53.8
click at [253, 52] on div "Sample analysis Rolling analysis 1Y 2Y 5Y Daily Weekly Monthly" at bounding box center [250, 59] width 425 height 15
drag, startPoint x: 253, startPoint y: 35, endPoint x: 221, endPoint y: 33, distance: 32.6
click at [221, 52] on div "Sample analysis Rolling analysis 1Y 2Y 5Y Daily Weekly Monthly" at bounding box center [250, 59] width 425 height 15
drag, startPoint x: 251, startPoint y: 37, endPoint x: 223, endPoint y: 37, distance: 28.0
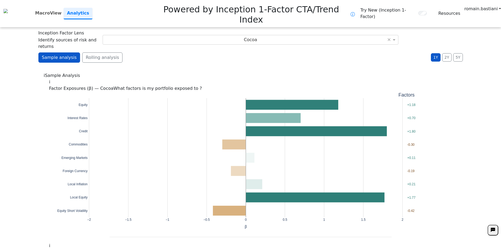
click at [223, 52] on div "Sample analysis Rolling analysis 1Y 2Y 5Y Daily Weekly Monthly" at bounding box center [250, 59] width 425 height 15
drag, startPoint x: 222, startPoint y: 37, endPoint x: 206, endPoint y: 38, distance: 15.4
click at [206, 52] on div "Sample analysis Rolling analysis 1Y 2Y 5Y Daily Weekly Monthly" at bounding box center [250, 59] width 425 height 15
drag, startPoint x: 206, startPoint y: 38, endPoint x: 184, endPoint y: 39, distance: 22.1
click at [184, 52] on div "Sample analysis Rolling analysis 1Y 2Y 5Y Daily Weekly Monthly" at bounding box center [250, 59] width 425 height 15
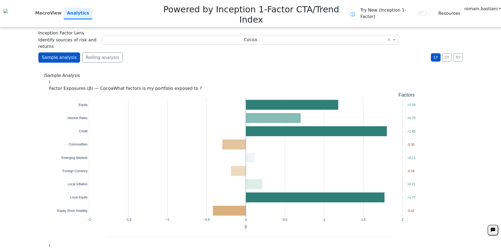
drag, startPoint x: 181, startPoint y: 38, endPoint x: 167, endPoint y: 37, distance: 13.8
click at [167, 52] on div "Sample analysis Rolling analysis 1Y 2Y 5Y Daily Weekly Monthly" at bounding box center [250, 59] width 425 height 15
drag, startPoint x: 167, startPoint y: 37, endPoint x: 154, endPoint y: 35, distance: 13.6
click at [154, 52] on div "Sample analysis Rolling analysis 1Y 2Y 5Y Daily Weekly Monthly" at bounding box center [250, 59] width 425 height 15
drag, startPoint x: 182, startPoint y: 33, endPoint x: 168, endPoint y: 34, distance: 14.6
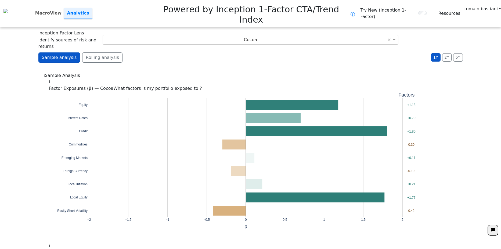
click at [168, 52] on div "Sample analysis Rolling analysis 1Y 2Y 5Y Daily Weekly Monthly" at bounding box center [250, 59] width 425 height 15
drag, startPoint x: 168, startPoint y: 34, endPoint x: 164, endPoint y: 34, distance: 4.0
drag, startPoint x: 164, startPoint y: 34, endPoint x: 153, endPoint y: 32, distance: 10.6
click at [153, 52] on div "Sample analysis Rolling analysis 1Y 2Y 5Y Daily Weekly Monthly" at bounding box center [250, 59] width 425 height 15
drag, startPoint x: 153, startPoint y: 32, endPoint x: 306, endPoint y: 33, distance: 152.7
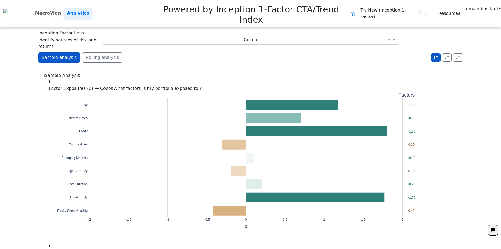
click at [306, 52] on div "Sample analysis Rolling analysis 1Y 2Y 5Y Daily Weekly Monthly" at bounding box center [250, 59] width 425 height 15
drag, startPoint x: 306, startPoint y: 33, endPoint x: 232, endPoint y: 31, distance: 74.2
click at [232, 52] on div "Sample analysis Rolling analysis 1Y 2Y 5Y Daily Weekly Monthly" at bounding box center [250, 59] width 425 height 15
drag, startPoint x: 340, startPoint y: 33, endPoint x: 272, endPoint y: 38, distance: 68.0
click at [272, 52] on div "Sample analysis Rolling analysis 1Y 2Y 5Y Daily Weekly Monthly" at bounding box center [250, 59] width 425 height 15
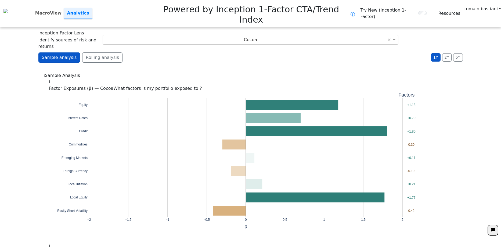
drag, startPoint x: 271, startPoint y: 38, endPoint x: 217, endPoint y: 35, distance: 54.1
click at [217, 52] on div "Sample analysis Rolling analysis 1Y 2Y 5Y Daily Weekly Monthly" at bounding box center [250, 59] width 425 height 15
drag, startPoint x: 217, startPoint y: 35, endPoint x: 183, endPoint y: 32, distance: 34.0
click at [183, 52] on div "Sample analysis Rolling analysis 1Y 2Y 5Y Daily Weekly Monthly" at bounding box center [250, 59] width 425 height 15
drag, startPoint x: 183, startPoint y: 32, endPoint x: 127, endPoint y: 33, distance: 55.1
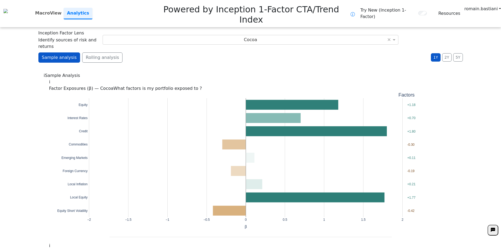
click at [127, 52] on div "Sample analysis Rolling analysis 1Y 2Y 5Y Daily Weekly Monthly" at bounding box center [250, 59] width 425 height 15
drag, startPoint x: 337, startPoint y: 40, endPoint x: 269, endPoint y: 35, distance: 68.2
drag, startPoint x: 269, startPoint y: 35, endPoint x: 202, endPoint y: 34, distance: 67.0
click at [202, 52] on div "Sample analysis Rolling analysis 1Y 2Y 5Y Daily Weekly Monthly" at bounding box center [250, 59] width 425 height 15
drag, startPoint x: 202, startPoint y: 34, endPoint x: 141, endPoint y: 27, distance: 61.4
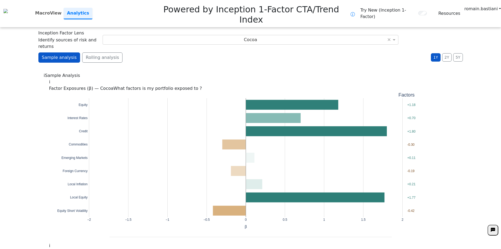
click at [141, 52] on div "Sample analysis Rolling analysis 1Y 2Y 5Y Daily Weekly Monthly" at bounding box center [250, 59] width 425 height 15
drag, startPoint x: 179, startPoint y: 33, endPoint x: 152, endPoint y: 34, distance: 27.7
click at [152, 52] on div "Sample analysis Rolling analysis 1Y 2Y 5Y Daily Weekly Monthly" at bounding box center [250, 59] width 425 height 15
click at [218, 35] on div "Cocoa" at bounding box center [250, 39] width 295 height 9
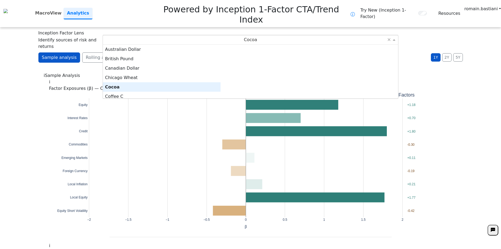
scroll to position [50, 114]
click at [174, 52] on div "Sample analysis Rolling analysis 1Y 2Y 5Y Daily Weekly Monthly" at bounding box center [250, 59] width 425 height 15
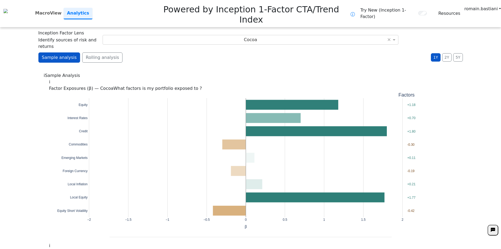
click at [203, 52] on div "Sample analysis Rolling analysis 1Y 2Y 5Y Daily Weekly Monthly" at bounding box center [250, 59] width 425 height 15
drag, startPoint x: 220, startPoint y: 33, endPoint x: 174, endPoint y: 36, distance: 45.5
click at [174, 52] on div "Sample analysis Rolling analysis 1Y 2Y 5Y Daily Weekly Monthly" at bounding box center [250, 59] width 425 height 15
drag, startPoint x: 174, startPoint y: 36, endPoint x: 132, endPoint y: 35, distance: 42.5
click at [132, 52] on div "Sample analysis Rolling analysis 1Y 2Y 5Y Daily Weekly Monthly" at bounding box center [250, 59] width 425 height 15
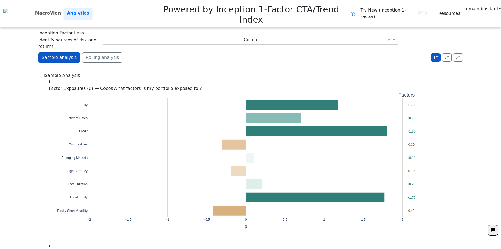
drag, startPoint x: 176, startPoint y: 31, endPoint x: 158, endPoint y: 31, distance: 18.3
click at [158, 52] on div "Sample analysis Rolling analysis 1Y 2Y 5Y Daily Weekly Monthly" at bounding box center [250, 59] width 425 height 15
drag, startPoint x: 159, startPoint y: 28, endPoint x: 148, endPoint y: 26, distance: 10.8
click at [148, 26] on div "**********" at bounding box center [250, 124] width 501 height 249
drag, startPoint x: 148, startPoint y: 26, endPoint x: 142, endPoint y: 23, distance: 6.7
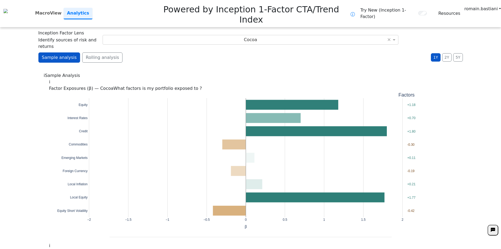
click at [142, 30] on div "Inception Factor Lens Identify sources of risk and returns Cocoa ×" at bounding box center [250, 40] width 425 height 20
drag, startPoint x: 161, startPoint y: 19, endPoint x: 135, endPoint y: 22, distance: 25.9
click at [135, 35] on div "Cocoa ×" at bounding box center [251, 40] width 296 height 10
drag, startPoint x: 135, startPoint y: 22, endPoint x: 119, endPoint y: 20, distance: 16.8
click at [119, 35] on div "Cocoa ×" at bounding box center [251, 40] width 296 height 10
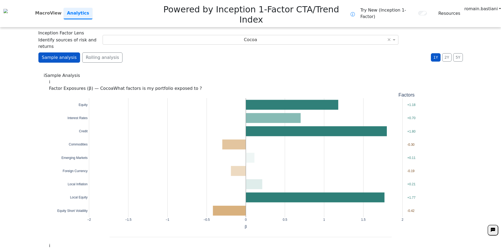
drag, startPoint x: 131, startPoint y: 18, endPoint x: 107, endPoint y: 16, distance: 23.7
click at [107, 35] on div "Cocoa ×" at bounding box center [251, 40] width 296 height 10
drag, startPoint x: 240, startPoint y: 32, endPoint x: 224, endPoint y: 34, distance: 15.1
click at [224, 52] on div "Sample analysis Rolling analysis 1Y 2Y 5Y Daily Weekly Monthly" at bounding box center [250, 59] width 425 height 15
drag, startPoint x: 224, startPoint y: 34, endPoint x: 212, endPoint y: 33, distance: 12.4
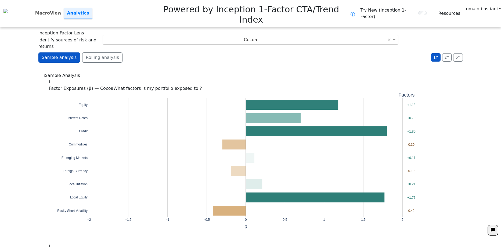
click at [212, 52] on div "Sample analysis Rolling analysis 1Y 2Y 5Y Daily Weekly Monthly" at bounding box center [250, 59] width 425 height 15
drag, startPoint x: 212, startPoint y: 33, endPoint x: 187, endPoint y: 35, distance: 25.1
click at [187, 52] on div "Sample analysis Rolling analysis 1Y 2Y 5Y Daily Weekly Monthly" at bounding box center [250, 59] width 425 height 15
drag, startPoint x: 187, startPoint y: 35, endPoint x: 162, endPoint y: 34, distance: 25.0
click at [162, 52] on div "Sample analysis Rolling analysis 1Y 2Y 5Y Daily Weekly Monthly" at bounding box center [250, 59] width 425 height 15
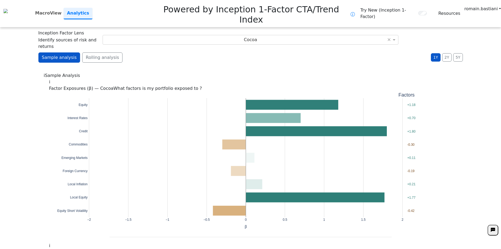
drag, startPoint x: 162, startPoint y: 34, endPoint x: 134, endPoint y: 33, distance: 28.2
click at [134, 52] on div "Sample analysis Rolling analysis 1Y 2Y 5Y Daily Weekly Monthly" at bounding box center [250, 59] width 425 height 15
drag, startPoint x: 134, startPoint y: 33, endPoint x: 123, endPoint y: 33, distance: 10.5
click at [123, 52] on div "Sample analysis Rolling analysis 1Y 2Y 5Y Daily Weekly Monthly" at bounding box center [250, 59] width 425 height 15
drag, startPoint x: 230, startPoint y: 34, endPoint x: 191, endPoint y: 33, distance: 39.3
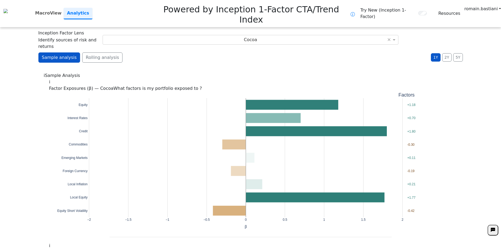
click at [191, 52] on div "Sample analysis Rolling analysis 1Y 2Y 5Y Daily Weekly Monthly" at bounding box center [250, 59] width 425 height 15
drag, startPoint x: 191, startPoint y: 33, endPoint x: 155, endPoint y: 35, distance: 35.8
click at [155, 52] on div "Sample analysis Rolling analysis 1Y 2Y 5Y Daily Weekly Monthly" at bounding box center [250, 59] width 425 height 15
drag, startPoint x: 155, startPoint y: 35, endPoint x: 147, endPoint y: 36, distance: 8.4
click at [147, 52] on div "Sample analysis Rolling analysis 1Y 2Y 5Y Daily Weekly Monthly" at bounding box center [250, 59] width 425 height 15
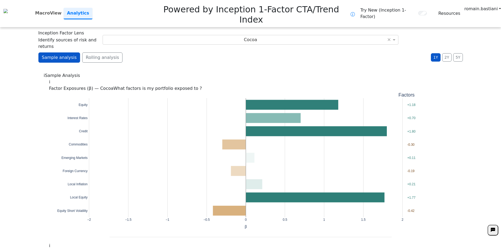
drag, startPoint x: 223, startPoint y: 37, endPoint x: 202, endPoint y: 35, distance: 21.9
click at [202, 52] on div "Sample analysis Rolling analysis 1Y 2Y 5Y Daily Weekly Monthly" at bounding box center [250, 59] width 425 height 15
drag, startPoint x: 202, startPoint y: 35, endPoint x: 186, endPoint y: 31, distance: 16.5
click at [186, 52] on div "Sample analysis Rolling analysis 1Y 2Y 5Y Daily Weekly Monthly" at bounding box center [250, 59] width 425 height 15
drag, startPoint x: 186, startPoint y: 31, endPoint x: 178, endPoint y: 28, distance: 8.7
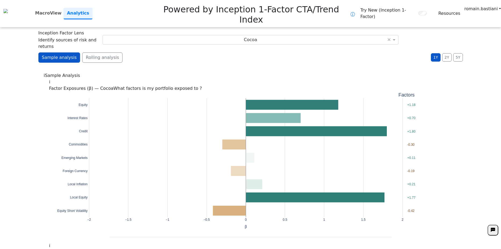
click at [178, 52] on div "Sample analysis Rolling analysis 1Y 2Y 5Y Daily Weekly Monthly" at bounding box center [250, 59] width 425 height 15
drag, startPoint x: 245, startPoint y: 36, endPoint x: 211, endPoint y: 38, distance: 34.7
click at [211, 52] on div "Sample analysis Rolling analysis 1Y 2Y 5Y Daily Weekly Monthly" at bounding box center [250, 59] width 425 height 15
drag, startPoint x: 210, startPoint y: 38, endPoint x: 187, endPoint y: 39, distance: 23.2
click at [187, 52] on div "Sample analysis Rolling analysis 1Y 2Y 5Y Daily Weekly Monthly" at bounding box center [250, 59] width 425 height 15
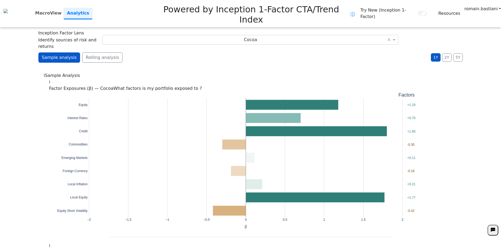
drag, startPoint x: 368, startPoint y: 34, endPoint x: 350, endPoint y: 32, distance: 17.9
click at [350, 52] on div "Sample analysis Rolling analysis 1Y 2Y 5Y Daily Weekly Monthly" at bounding box center [250, 59] width 425 height 15
drag, startPoint x: 348, startPoint y: 32, endPoint x: 327, endPoint y: 34, distance: 20.3
click at [327, 52] on div "Sample analysis Rolling analysis 1Y 2Y 5Y Daily Weekly Monthly" at bounding box center [250, 59] width 425 height 15
click at [344, 52] on div "Sample analysis Rolling analysis 1Y 2Y 5Y Daily Weekly Monthly" at bounding box center [250, 59] width 425 height 15
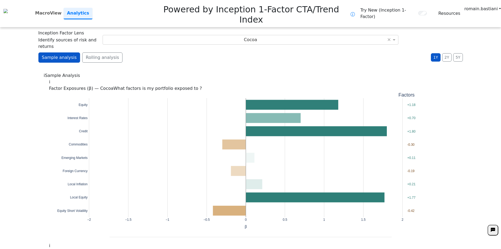
drag, startPoint x: 345, startPoint y: 31, endPoint x: 330, endPoint y: 36, distance: 15.5
click at [330, 52] on div "Sample analysis Rolling analysis 1Y 2Y 5Y Daily Weekly Monthly" at bounding box center [250, 59] width 425 height 15
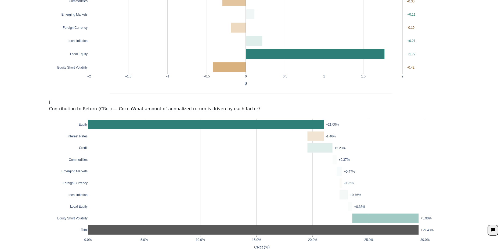
scroll to position [134, 0]
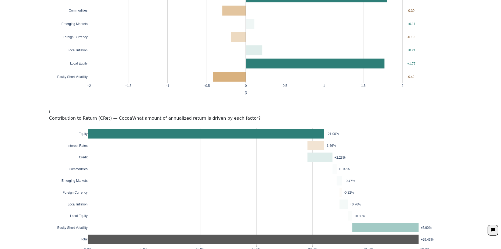
drag, startPoint x: 30, startPoint y: 126, endPoint x: 14, endPoint y: 145, distance: 24.5
drag, startPoint x: 470, startPoint y: 80, endPoint x: 465, endPoint y: 58, distance: 22.5
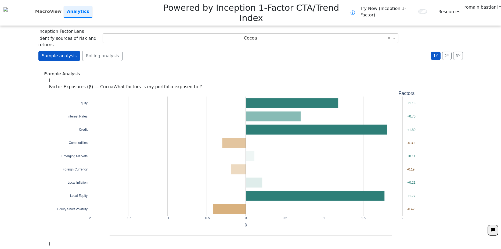
scroll to position [0, 0]
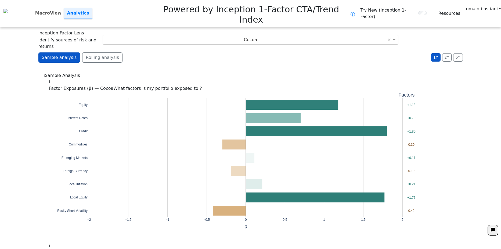
drag, startPoint x: 392, startPoint y: 31, endPoint x: 372, endPoint y: 31, distance: 19.6
click at [372, 52] on div "Sample analysis Rolling analysis 1Y 2Y 5Y Daily Weekly Monthly" at bounding box center [250, 59] width 425 height 15
click at [458, 53] on button "5Y" at bounding box center [458, 57] width 9 height 8
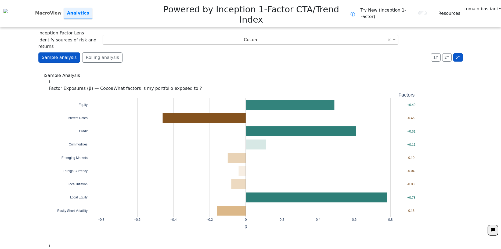
click at [473, 85] on div "**********" at bounding box center [250, 124] width 501 height 249
drag, startPoint x: 480, startPoint y: 73, endPoint x: 469, endPoint y: 54, distance: 21.9
click at [470, 53] on div "**********" at bounding box center [250, 124] width 501 height 249
click at [475, 118] on div "**********" at bounding box center [250, 124] width 501 height 249
drag, startPoint x: 348, startPoint y: 34, endPoint x: 336, endPoint y: 37, distance: 11.9
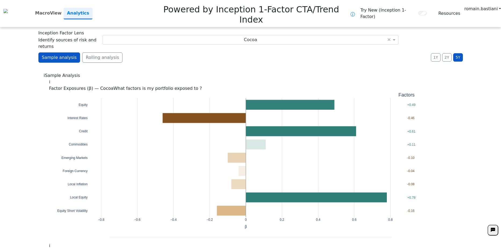
click at [336, 52] on div "Sample analysis Rolling analysis 1Y 2Y 5Y Daily Weekly Monthly" at bounding box center [250, 59] width 425 height 15
drag, startPoint x: 181, startPoint y: 32, endPoint x: 158, endPoint y: 36, distance: 24.3
click at [158, 52] on div "Sample analysis Rolling analysis 1Y 2Y 5Y Daily Weekly Monthly" at bounding box center [250, 59] width 425 height 15
drag, startPoint x: 22, startPoint y: 63, endPoint x: 22, endPoint y: 44, distance: 19.1
click at [22, 44] on div "**********" at bounding box center [250, 124] width 501 height 249
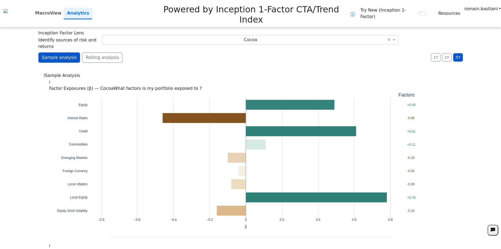
drag, startPoint x: 22, startPoint y: 44, endPoint x: 22, endPoint y: 32, distance: 11.8
click at [22, 32] on div "**********" at bounding box center [250, 124] width 501 height 249
